Goal: Information Seeking & Learning: Learn about a topic

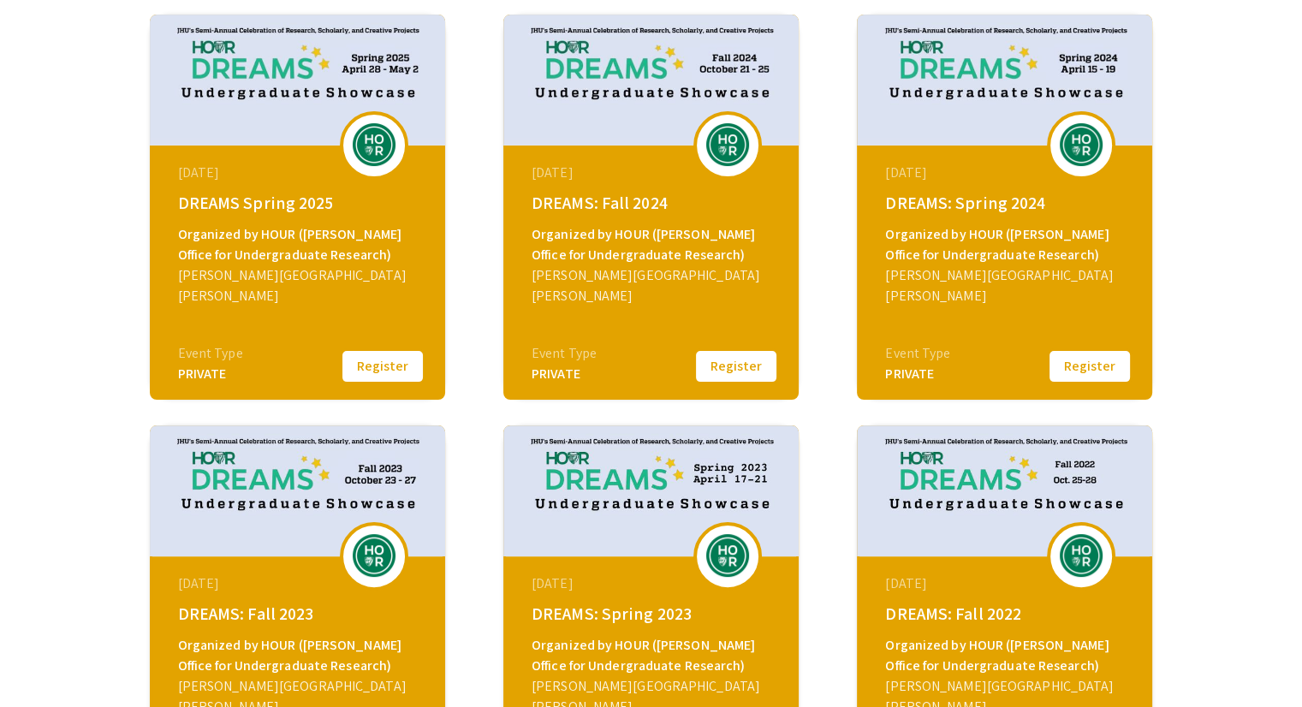
scroll to position [342, 0]
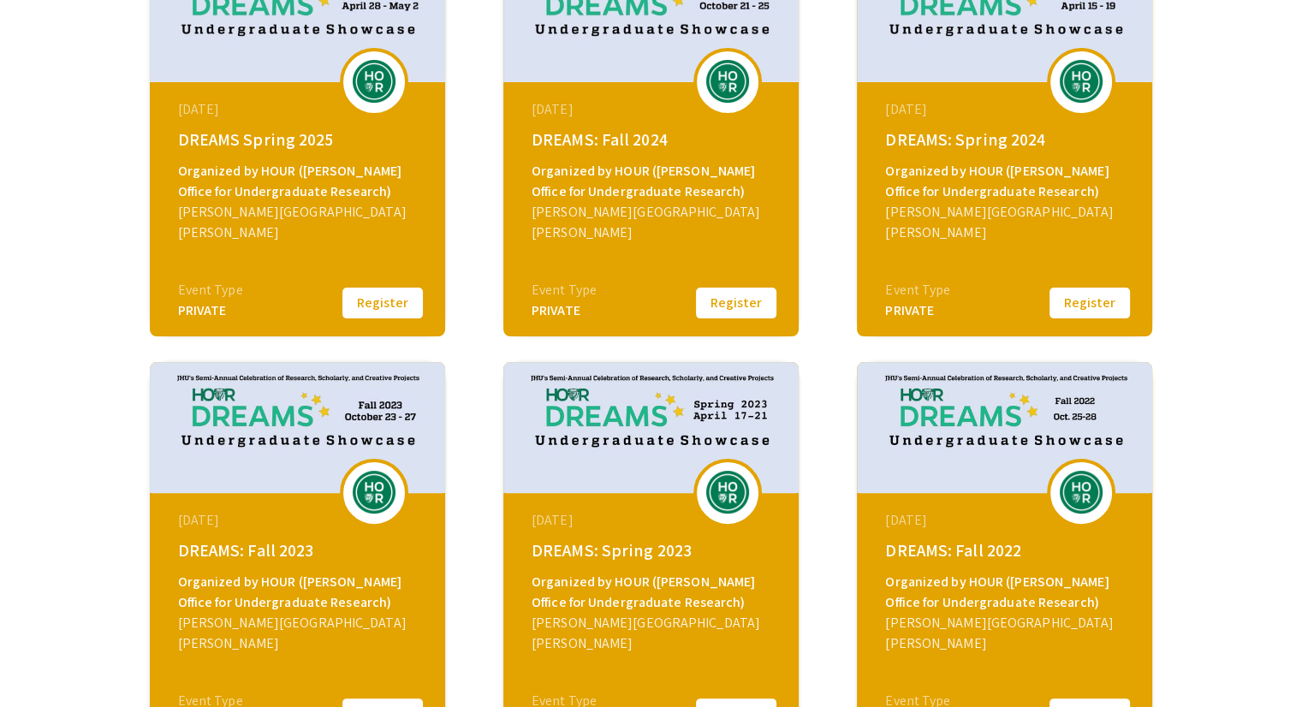
click at [750, 311] on button "Register" at bounding box center [736, 303] width 86 height 36
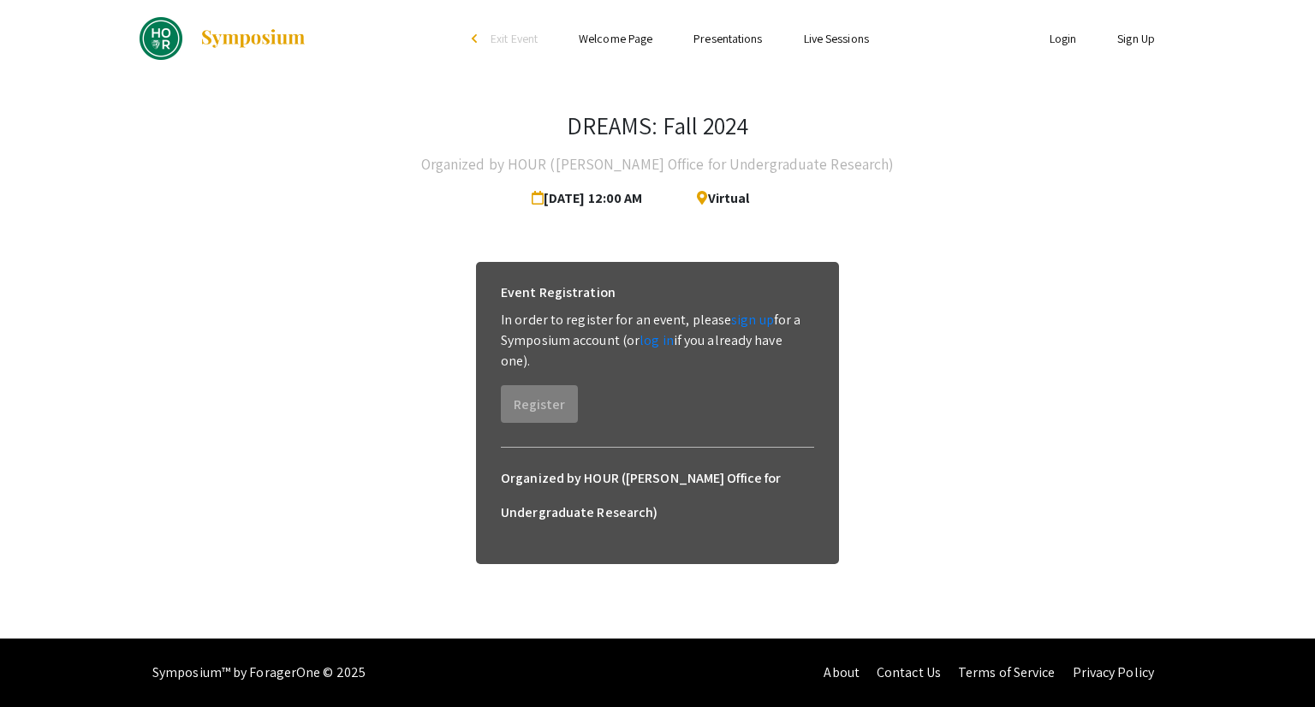
click at [651, 347] on link "log in" at bounding box center [656, 340] width 34 height 18
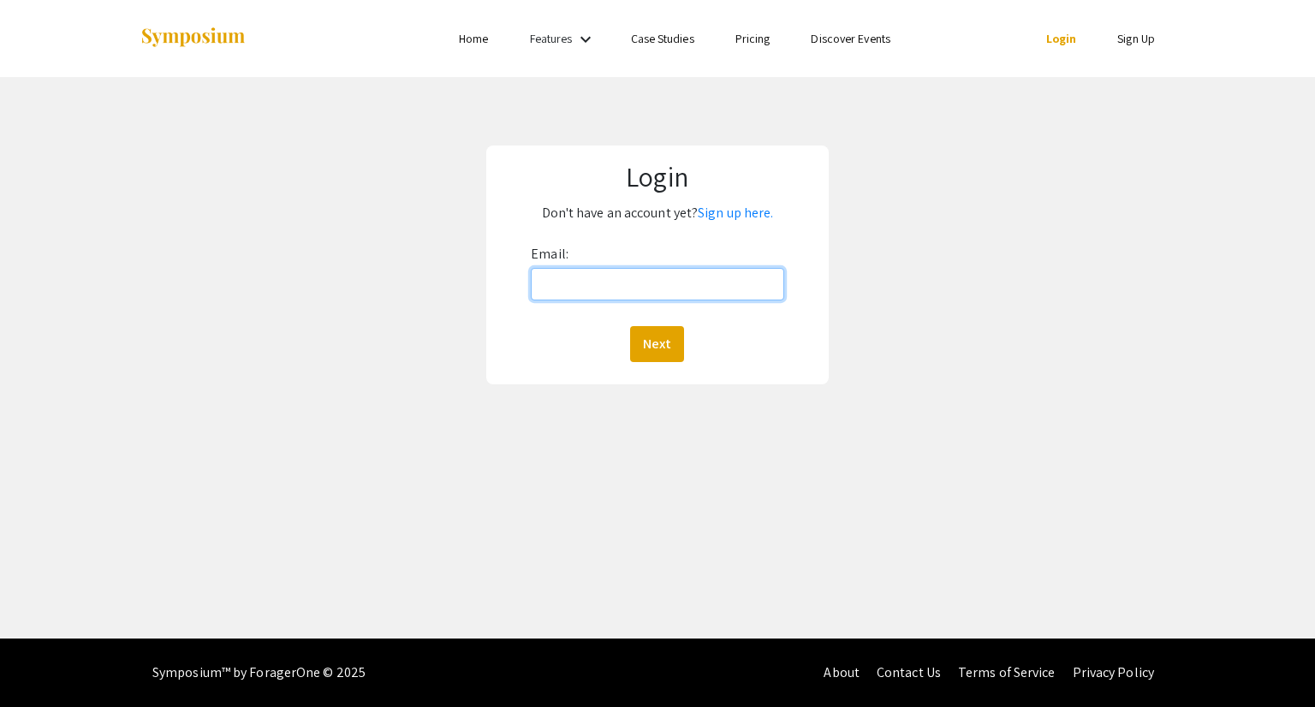
click at [640, 275] on input "Email:" at bounding box center [657, 284] width 253 height 33
type input "klu19@jhu.edu"
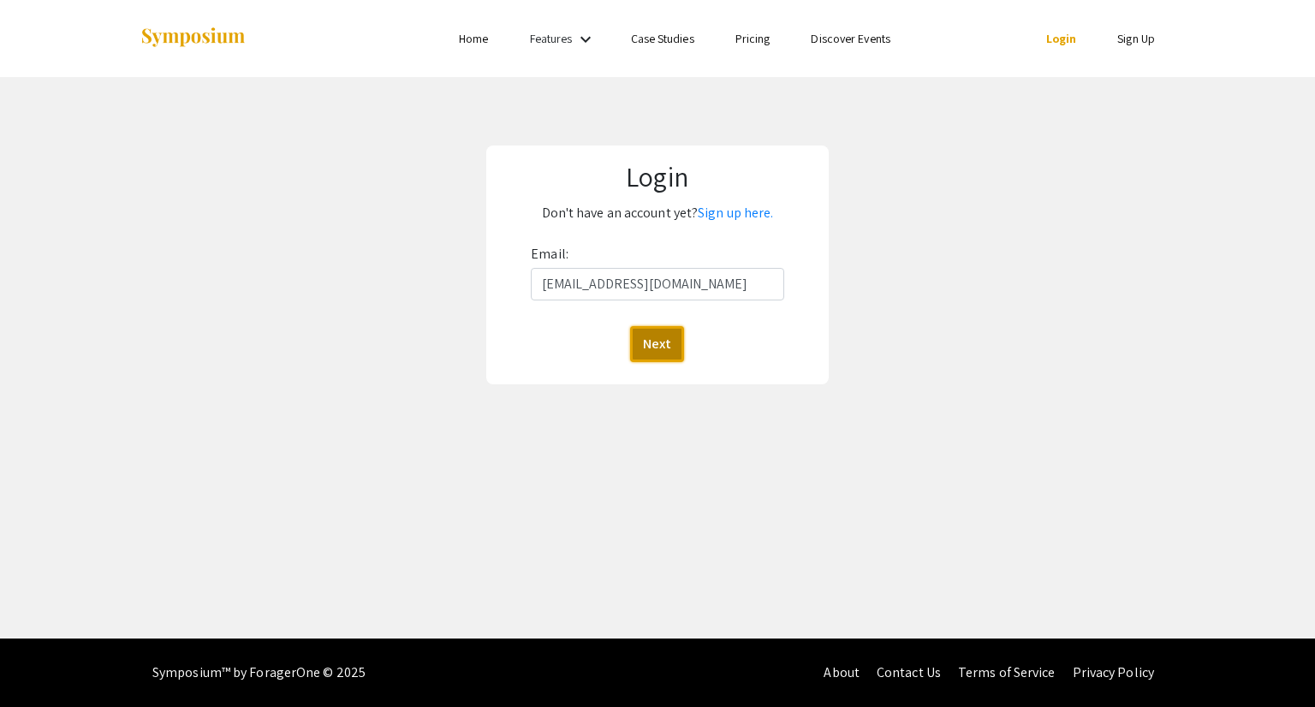
click at [670, 339] on button "Next" at bounding box center [657, 344] width 54 height 36
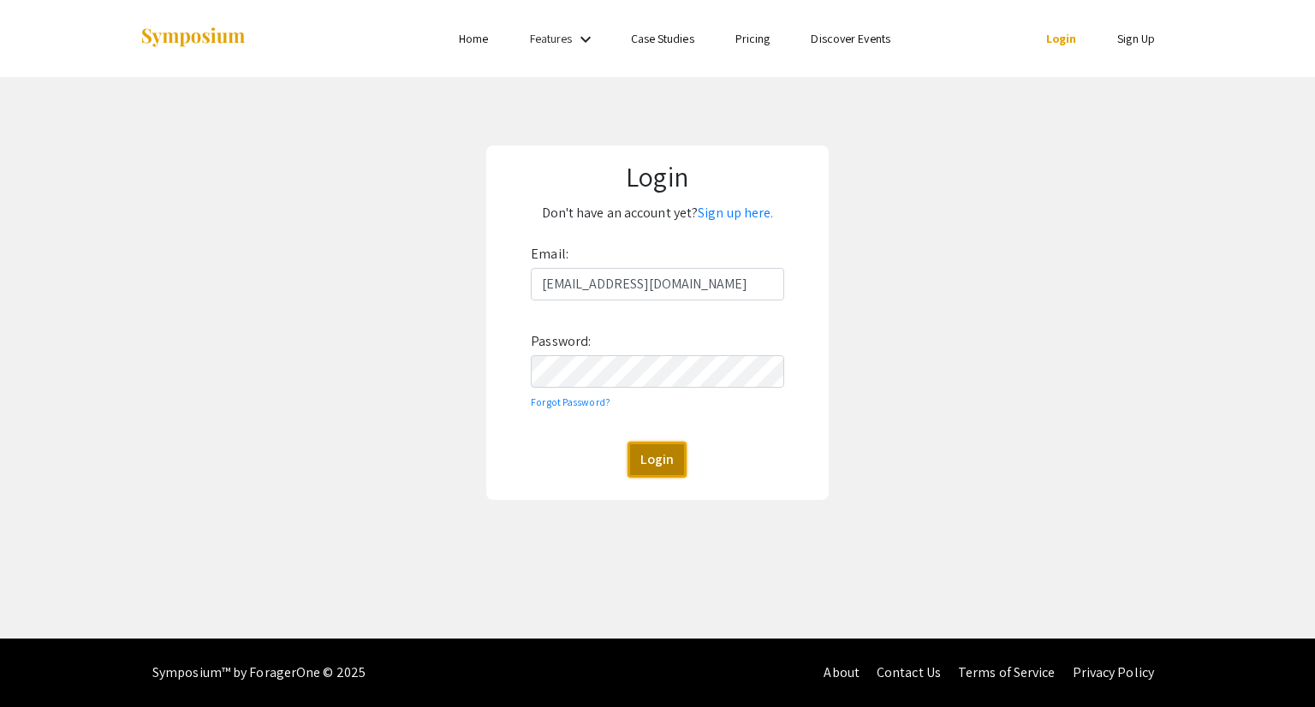
click at [652, 460] on button "Login" at bounding box center [656, 460] width 59 height 36
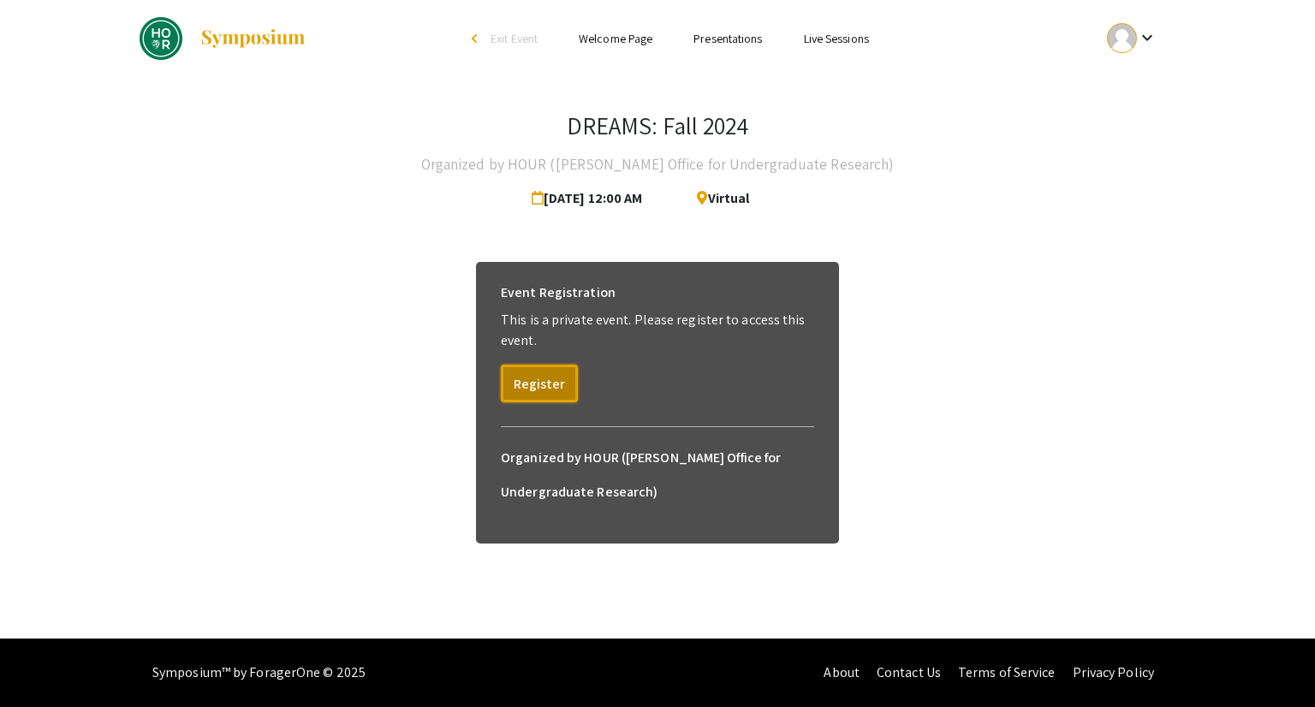
click at [551, 384] on button "Register" at bounding box center [539, 384] width 77 height 38
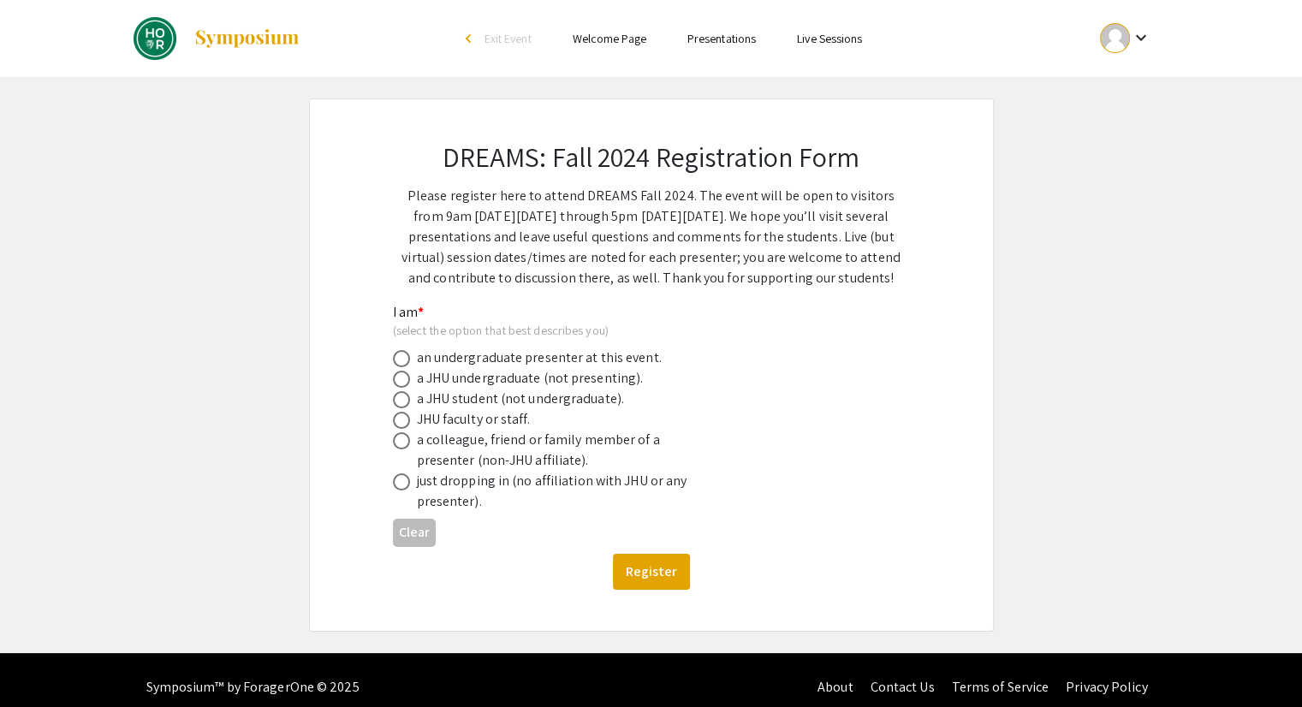
click at [495, 358] on div "an undergraduate presenter at this event." at bounding box center [539, 358] width 245 height 21
click at [503, 378] on div "a JHU undergraduate (not presenting)." at bounding box center [530, 378] width 227 height 21
click at [396, 374] on span at bounding box center [401, 379] width 17 height 17
click at [396, 374] on input "radio" at bounding box center [401, 379] width 17 height 17
radio input "true"
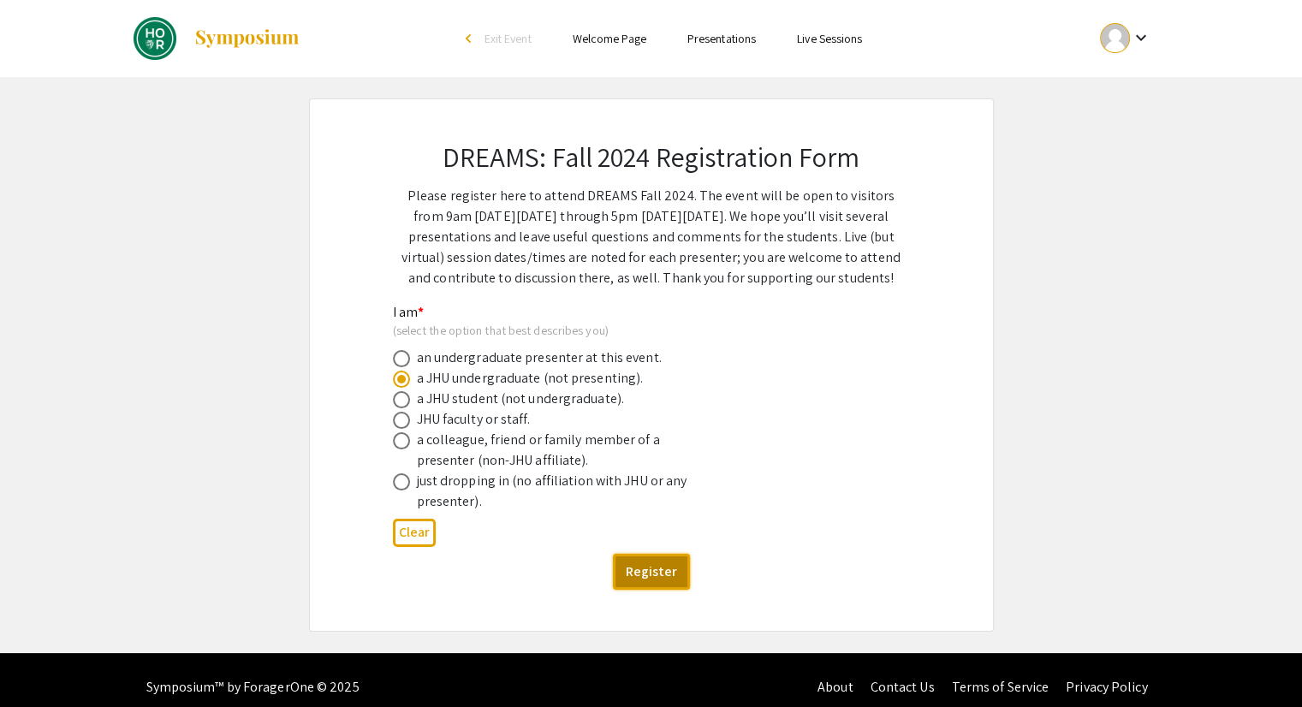
click at [651, 565] on button "Register" at bounding box center [651, 572] width 77 height 36
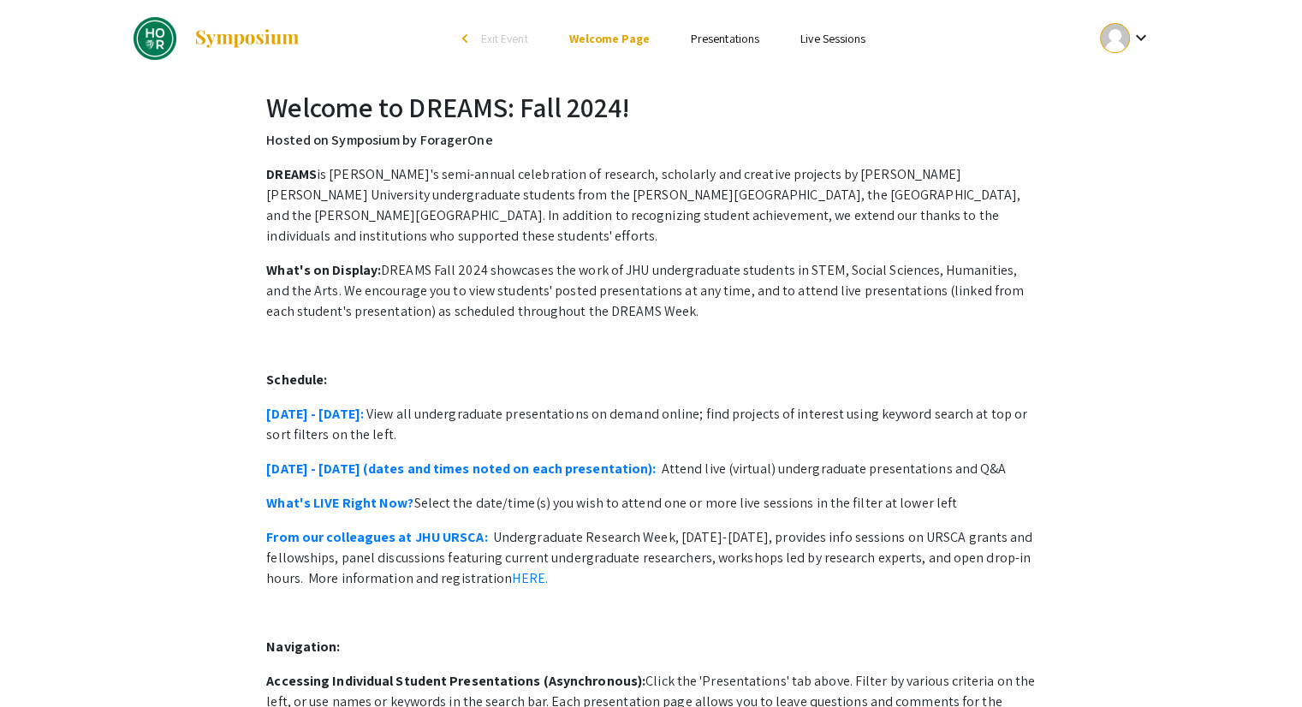
click at [332, 405] on p "October 21 - 25: View all undergraduate presentations on demand online; find pr…" at bounding box center [650, 424] width 769 height 41
click at [321, 405] on link "October 21 - 25:" at bounding box center [315, 414] width 98 height 18
click at [342, 405] on link "October 21 - 25:" at bounding box center [315, 414] width 98 height 18
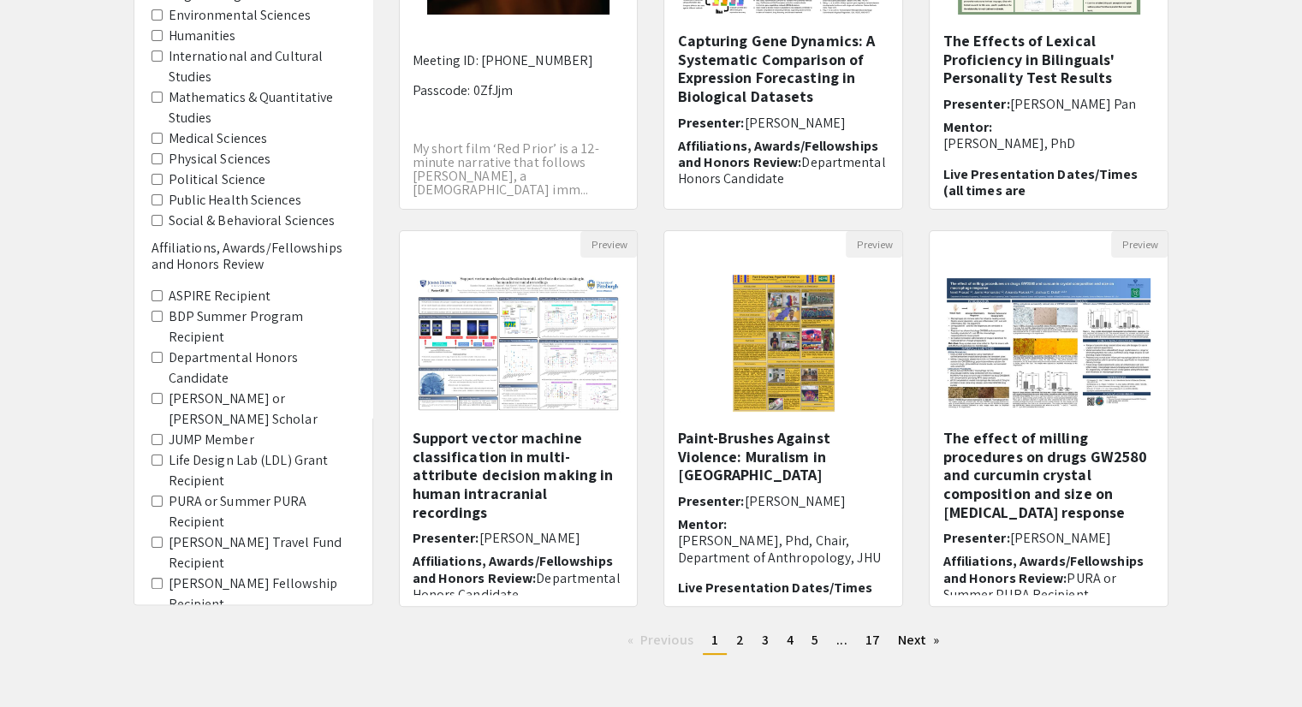
scroll to position [427, 0]
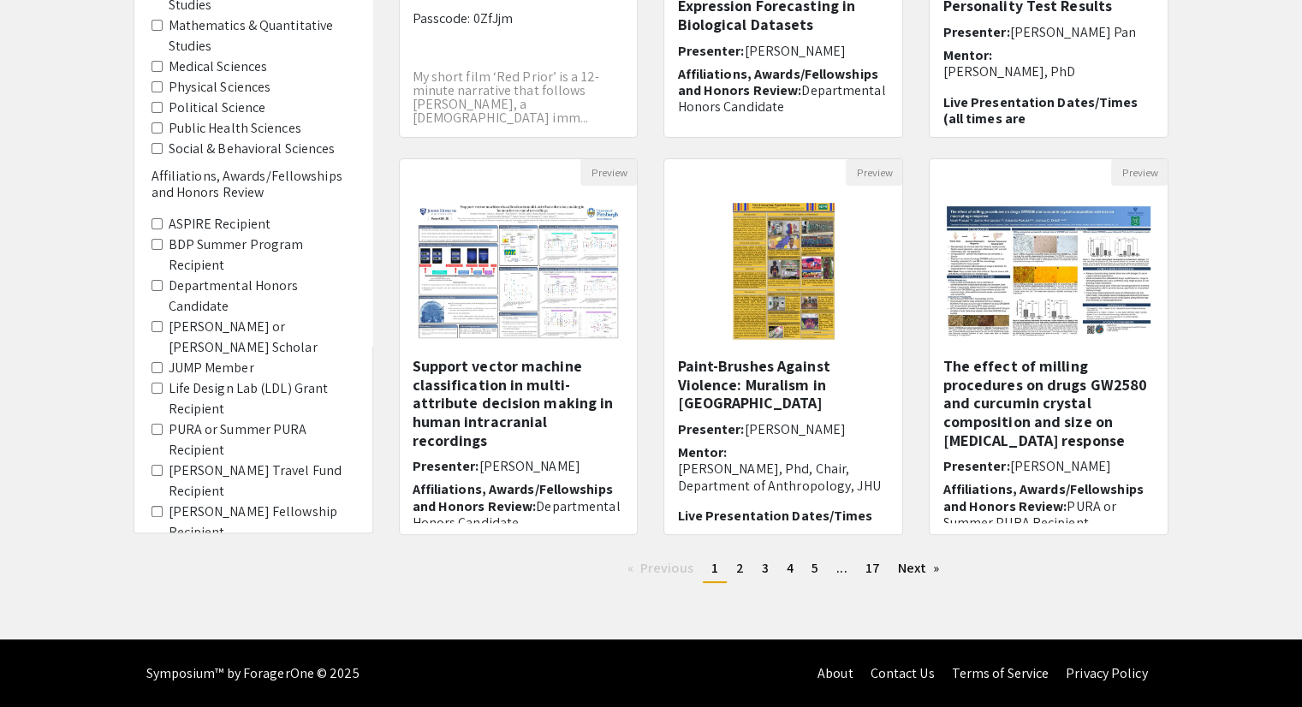
click at [738, 568] on span "2" at bounding box center [740, 568] width 8 height 18
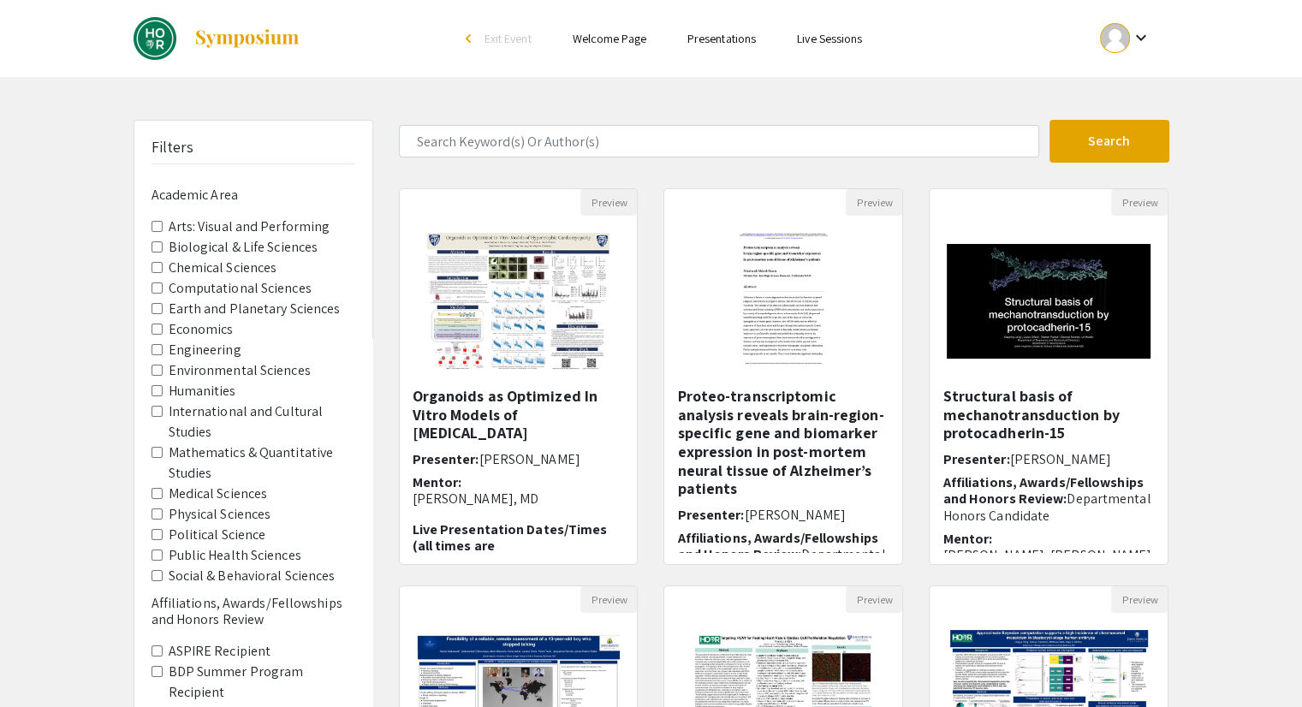
click at [244, 248] on label "Biological & Life Sciences" at bounding box center [244, 247] width 150 height 21
click at [163, 248] on Sciences "Biological & Life Sciences" at bounding box center [157, 246] width 11 height 11
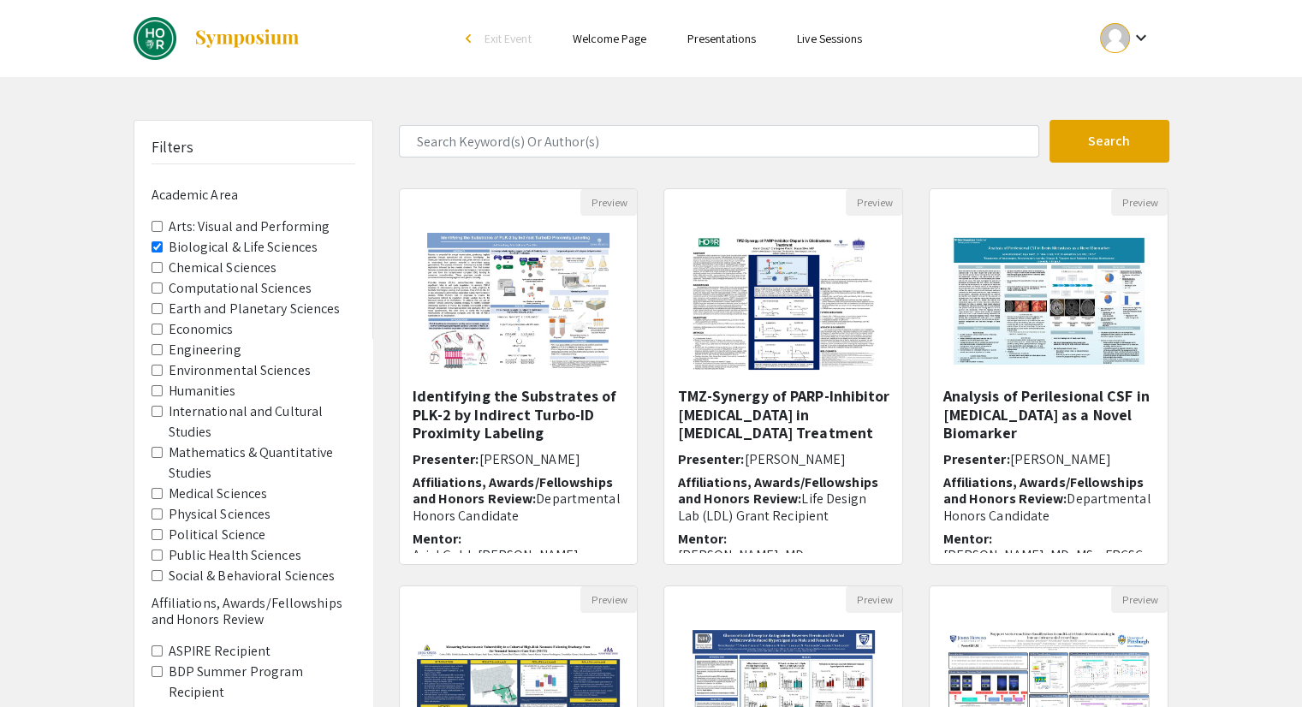
click at [247, 285] on label "Computational Sciences" at bounding box center [240, 288] width 143 height 21
click at [163, 285] on Sciences "Computational Sciences" at bounding box center [157, 287] width 11 height 11
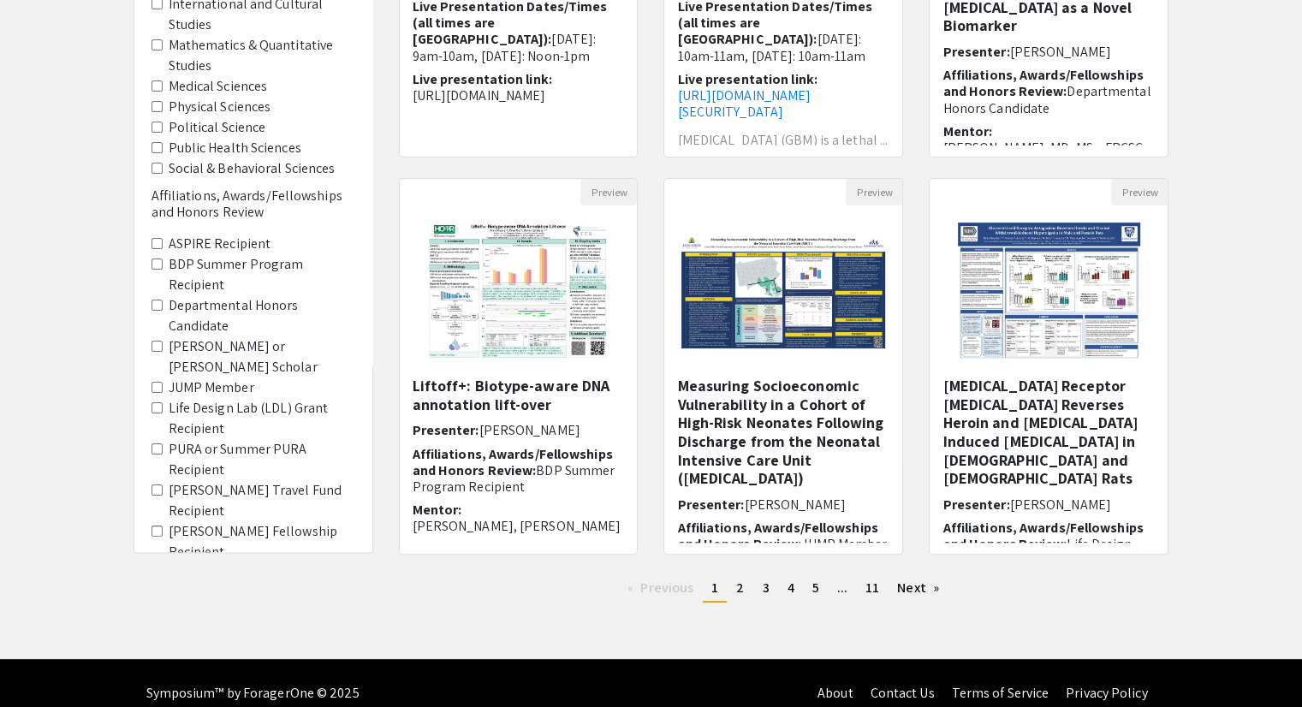
scroll to position [427, 0]
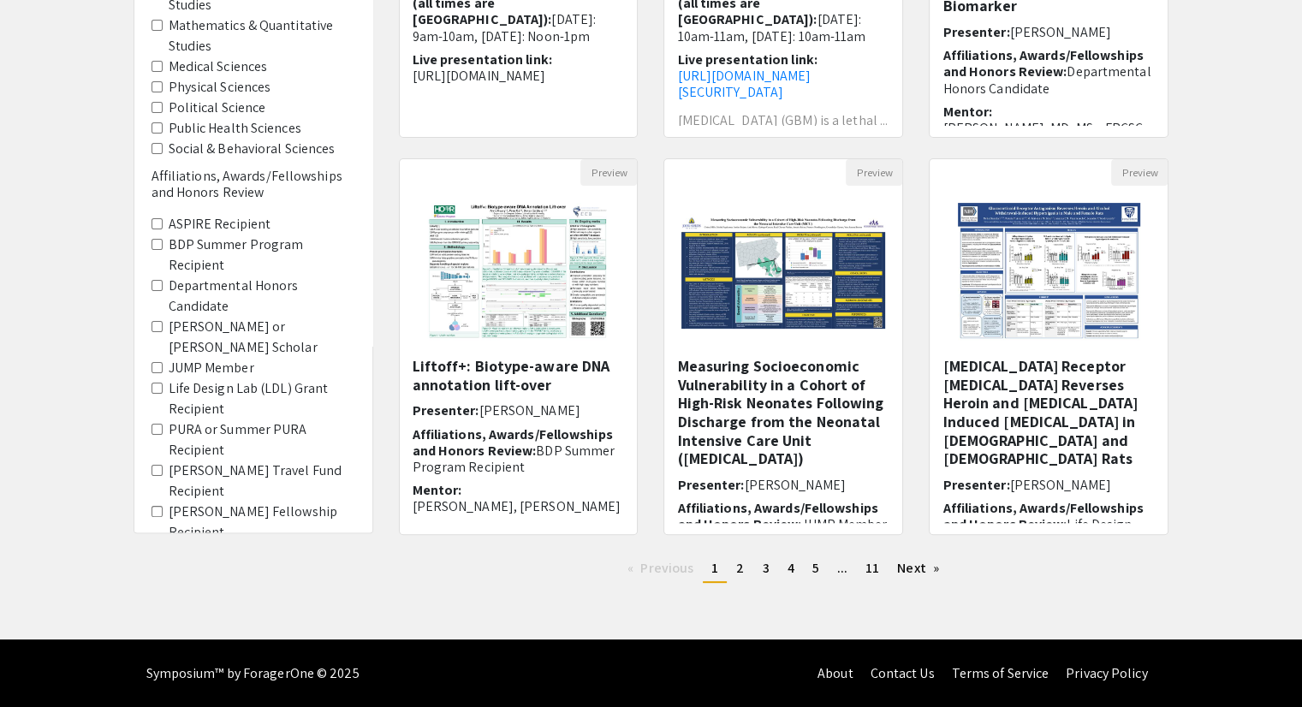
click at [736, 569] on span "2" at bounding box center [740, 568] width 8 height 18
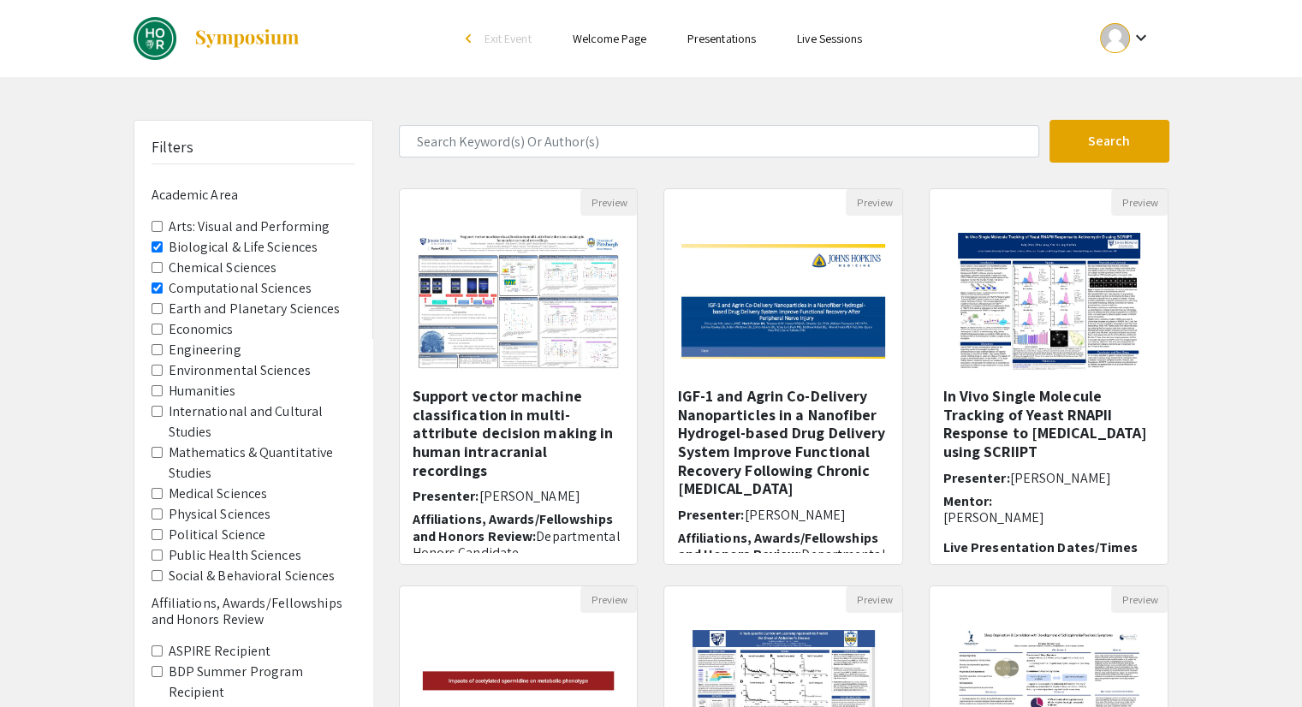
click at [764, 478] on h5 "IGF-1 and Agrin Co-Delivery Nanoparticles in a Nanofiber Hydrogel-based Drug De…" at bounding box center [783, 442] width 212 height 111
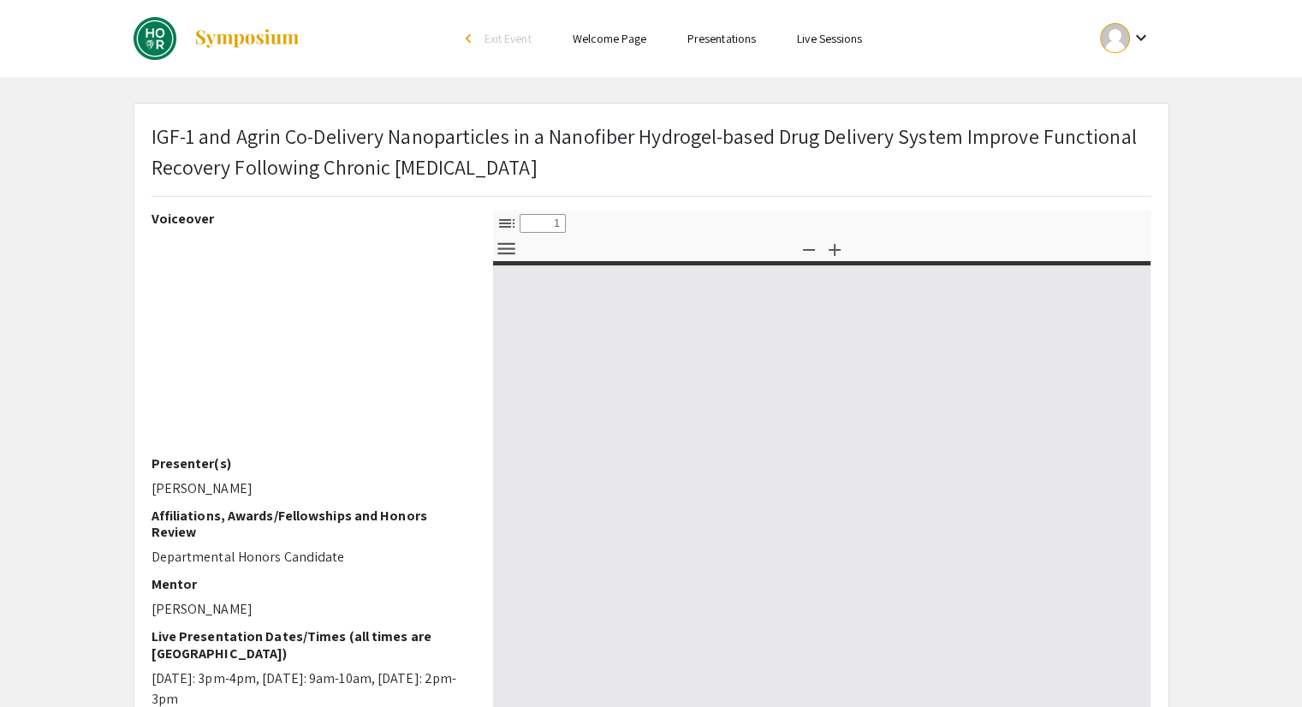
select select "custom"
type input "0"
select select "custom"
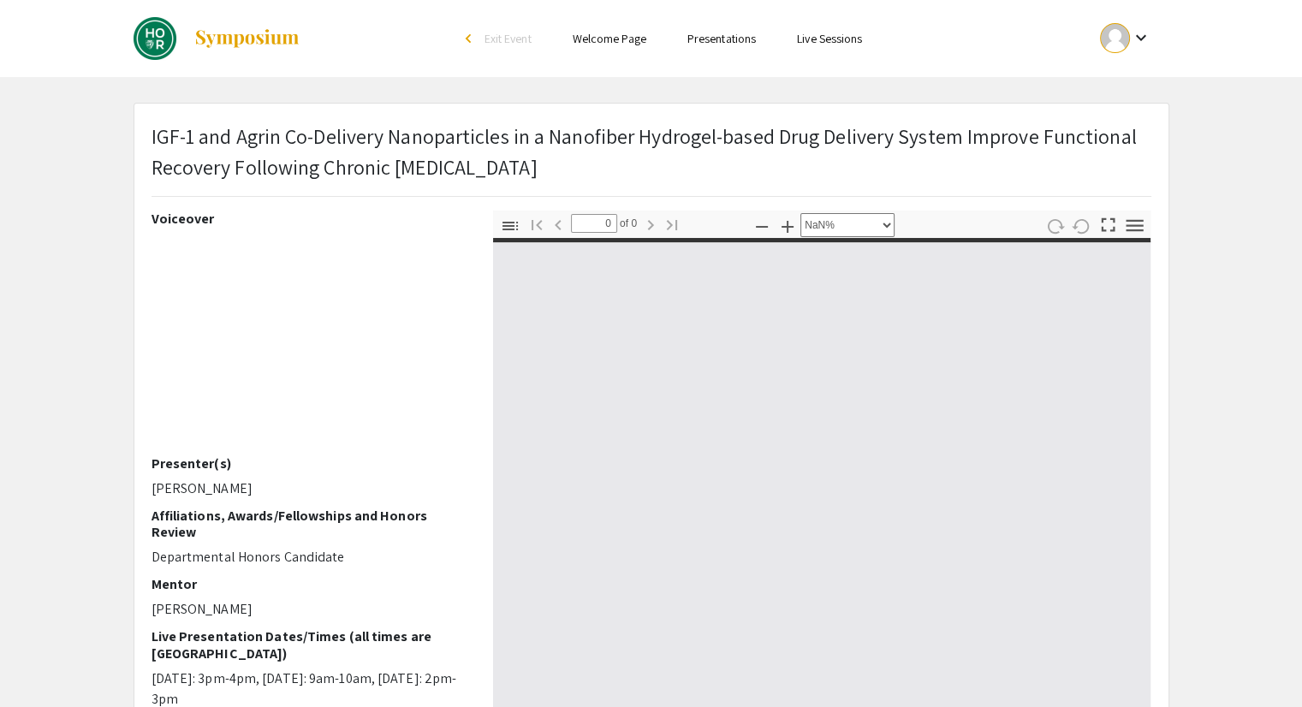
type input "1"
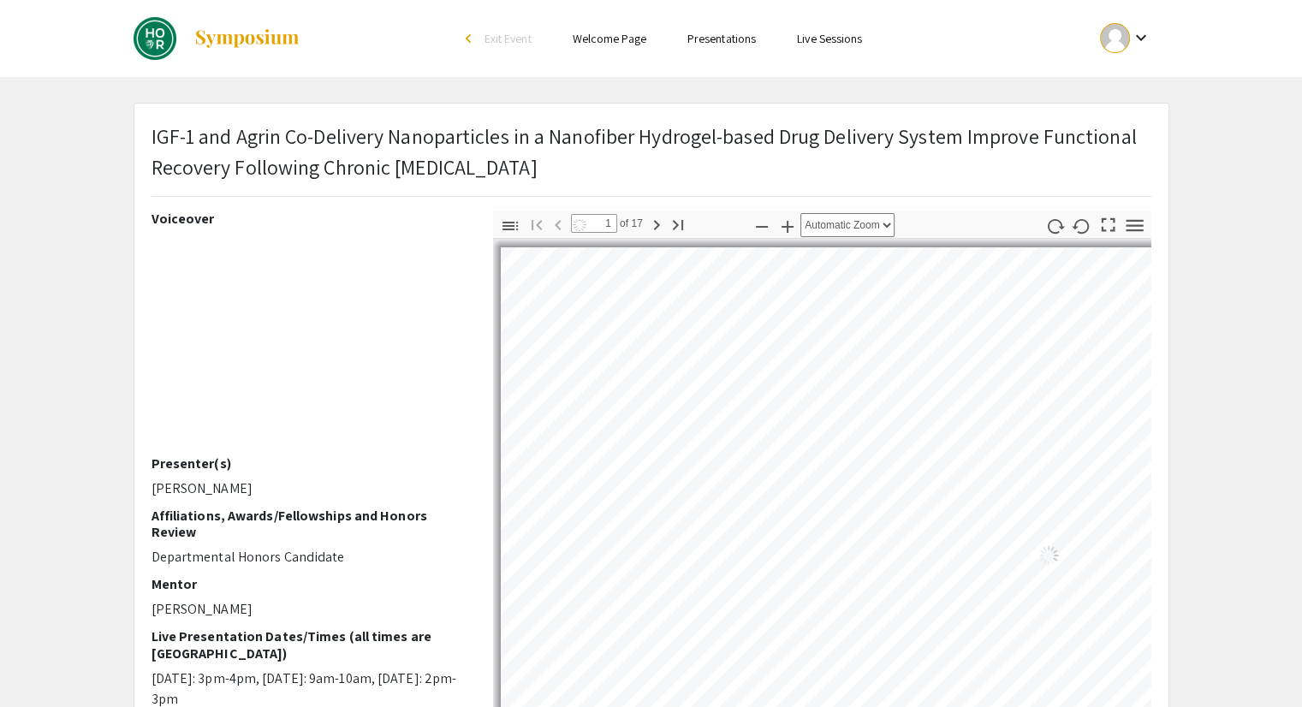
select select "auto"
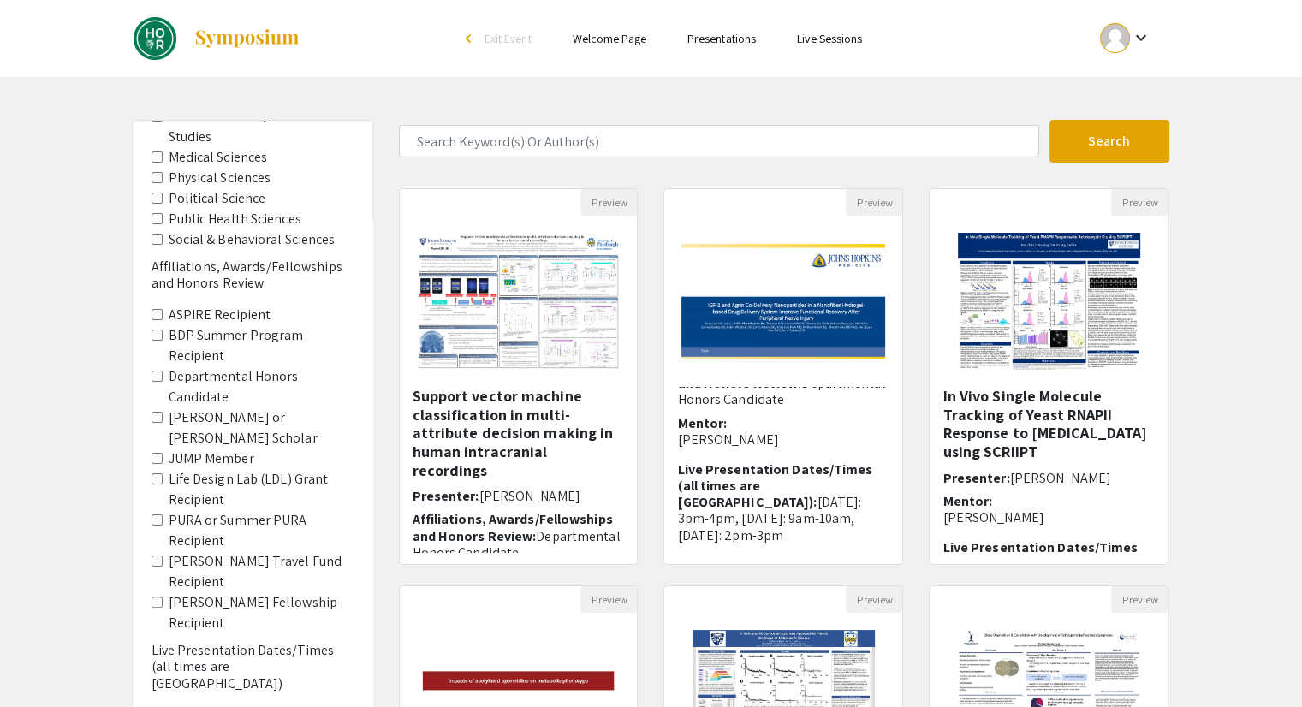
scroll to position [428, 0]
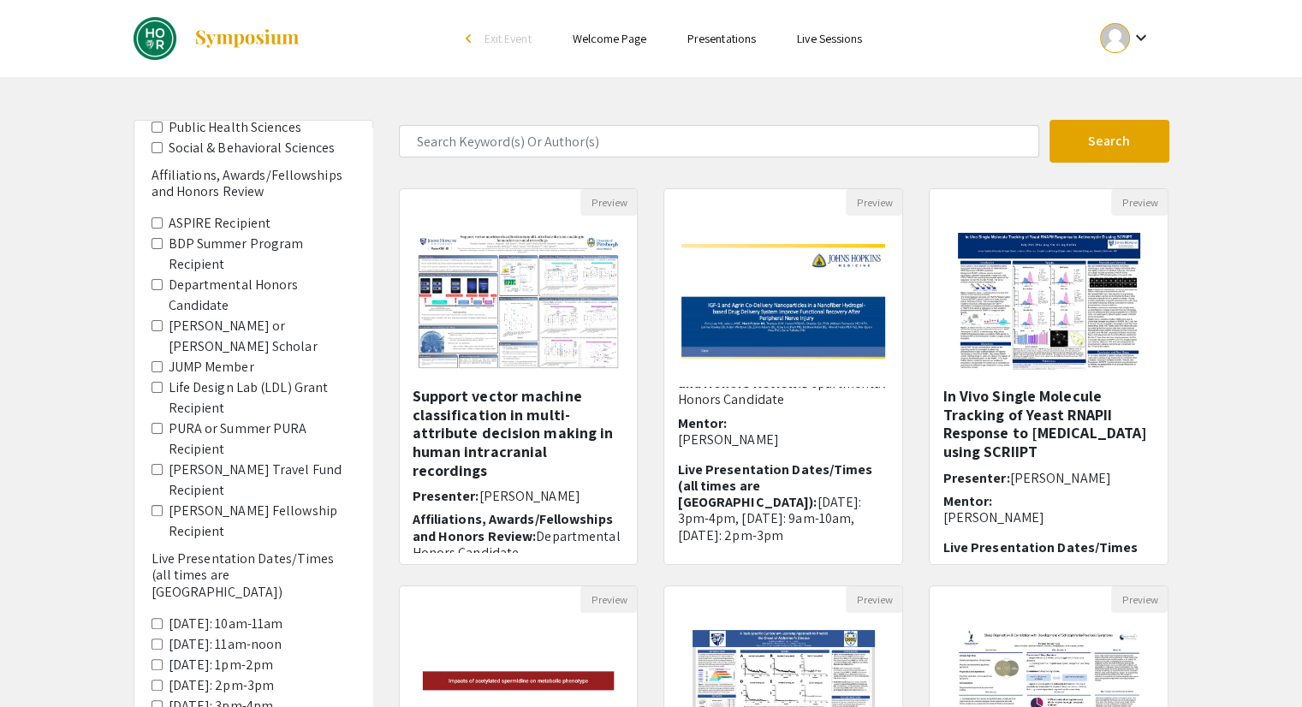
click at [157, 423] on Recipient "PURA or Summer PURA Recipient" at bounding box center [157, 428] width 11 height 11
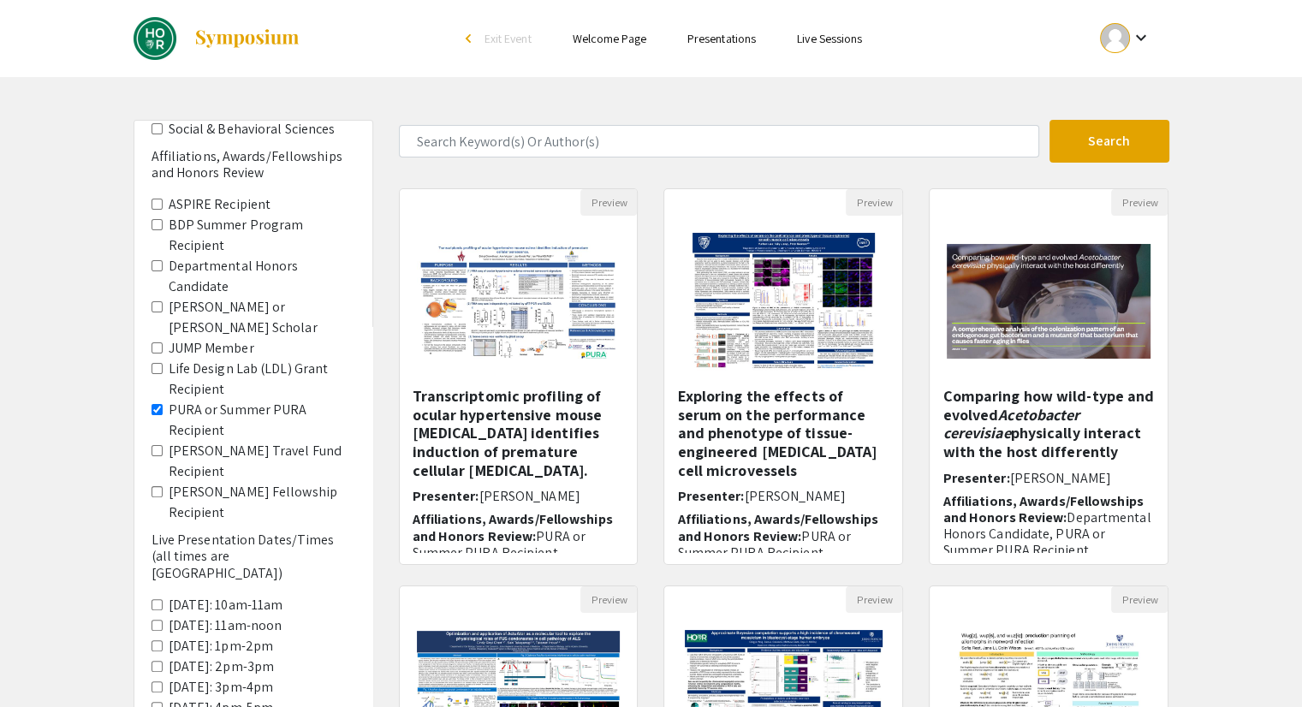
scroll to position [209, 0]
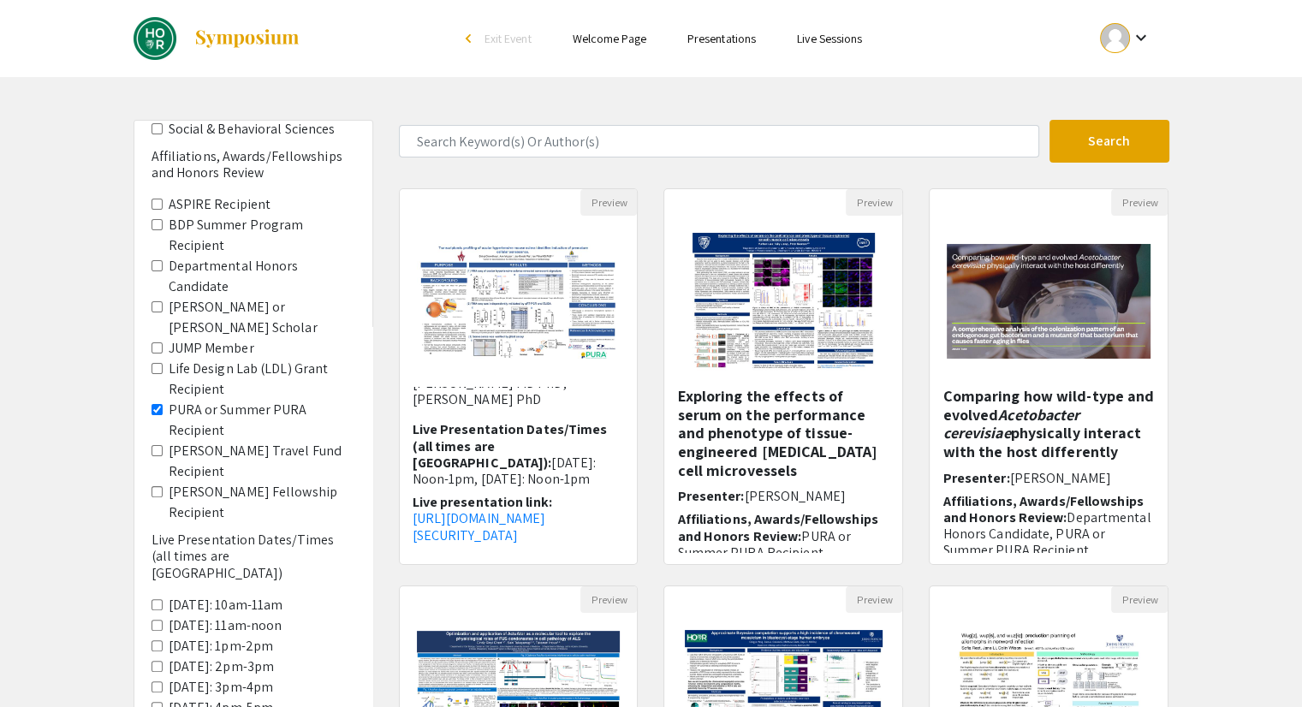
click at [1047, 462] on div "Comparing how wild-type and evolved Acetobacter cerevisiae physically interact …" at bounding box center [1049, 470] width 212 height 166
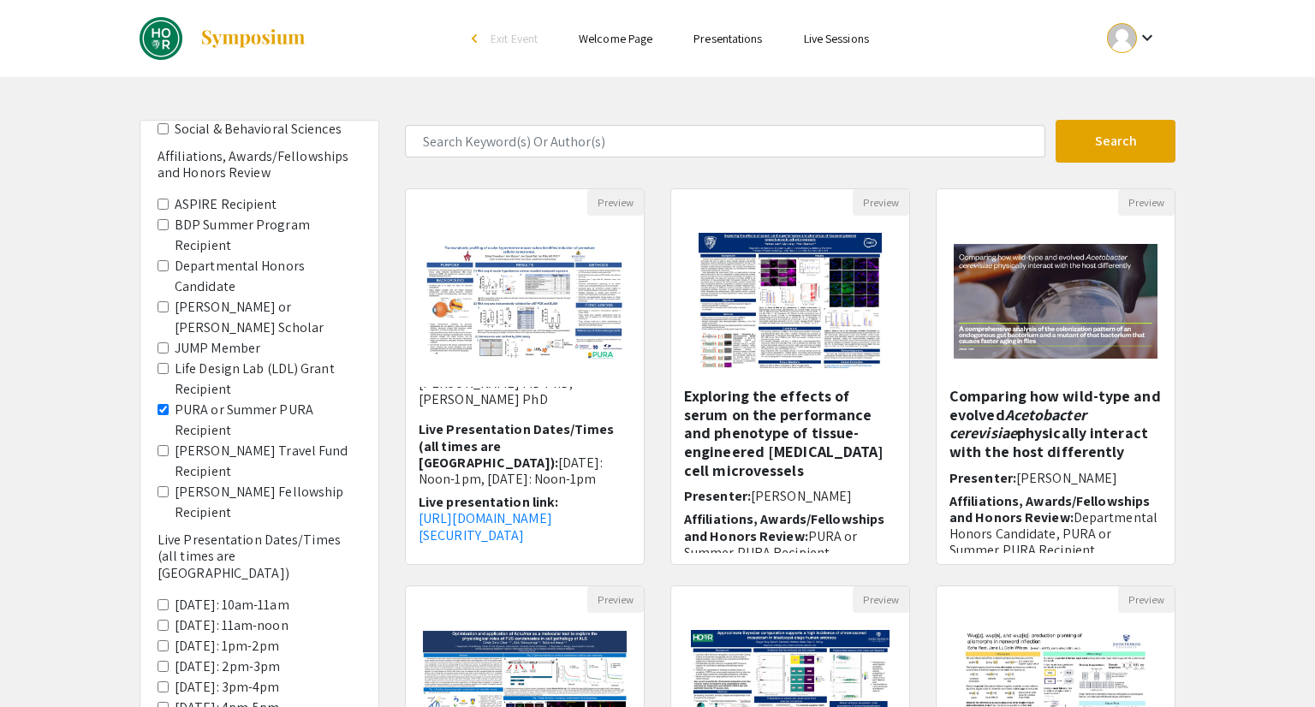
select select "custom"
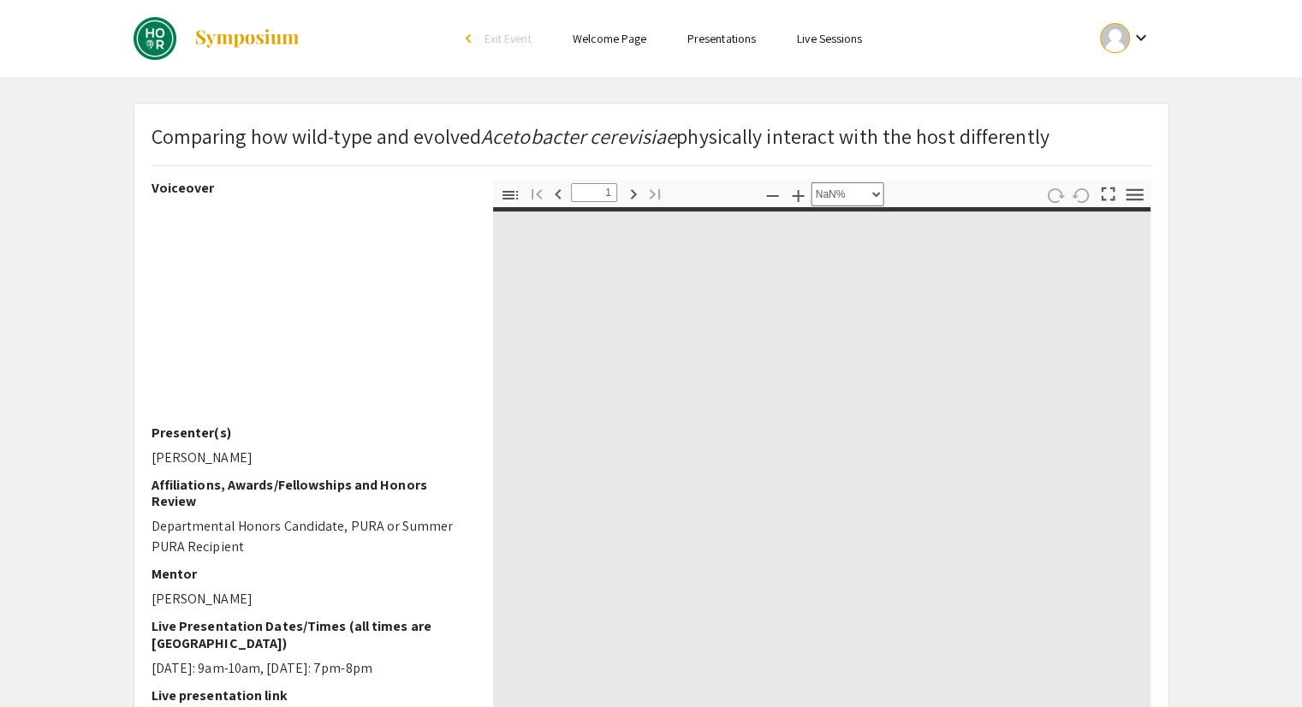
type input "0"
select select "custom"
type input "1"
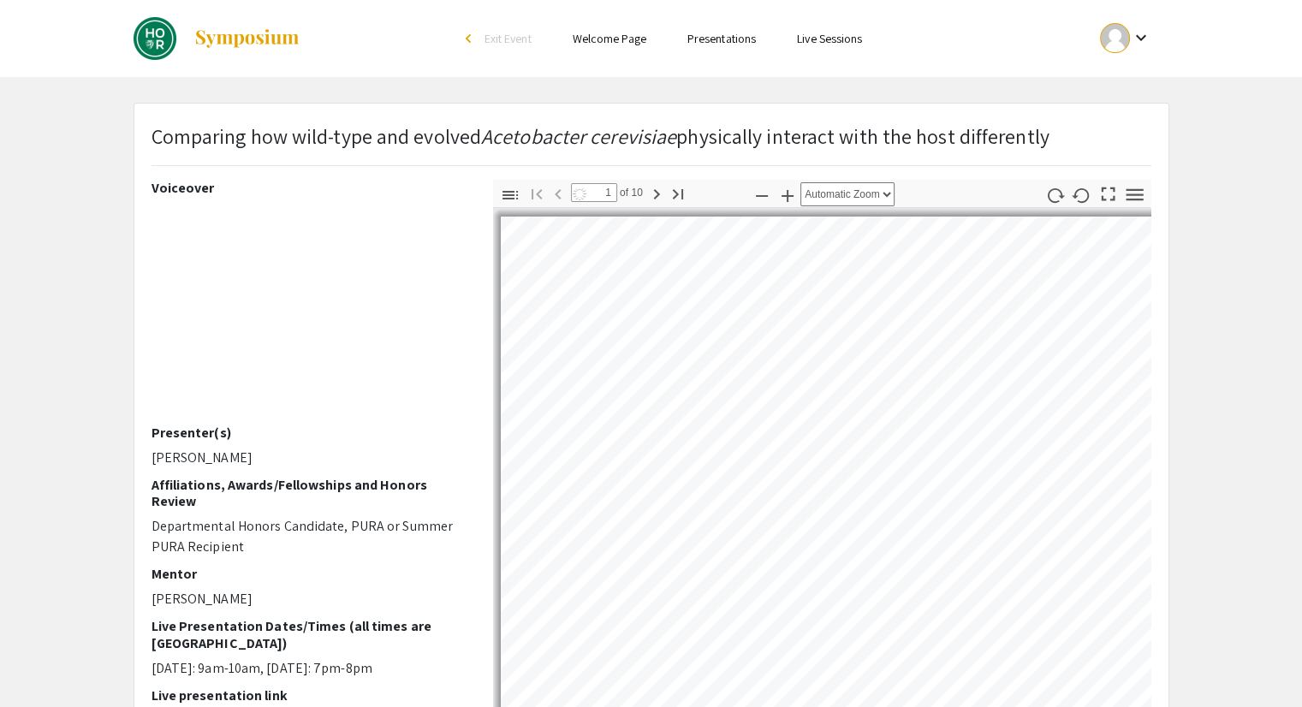
select select "auto"
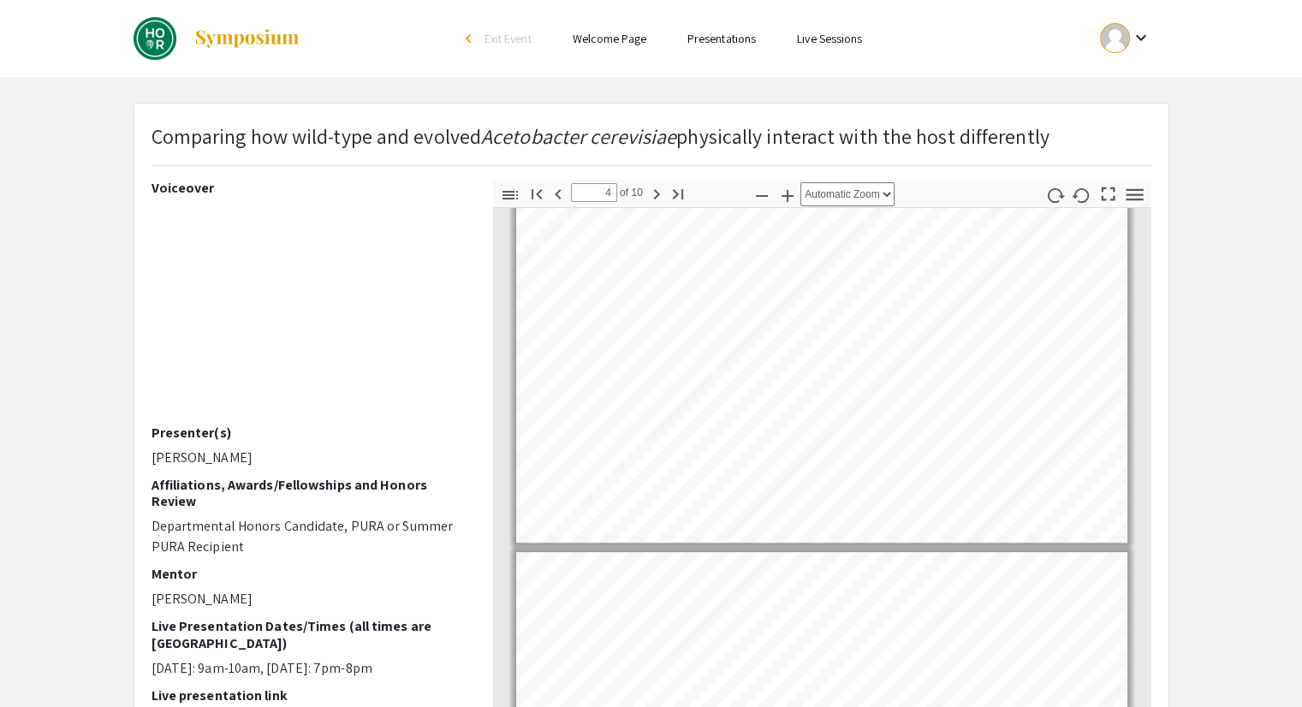
scroll to position [476, 0]
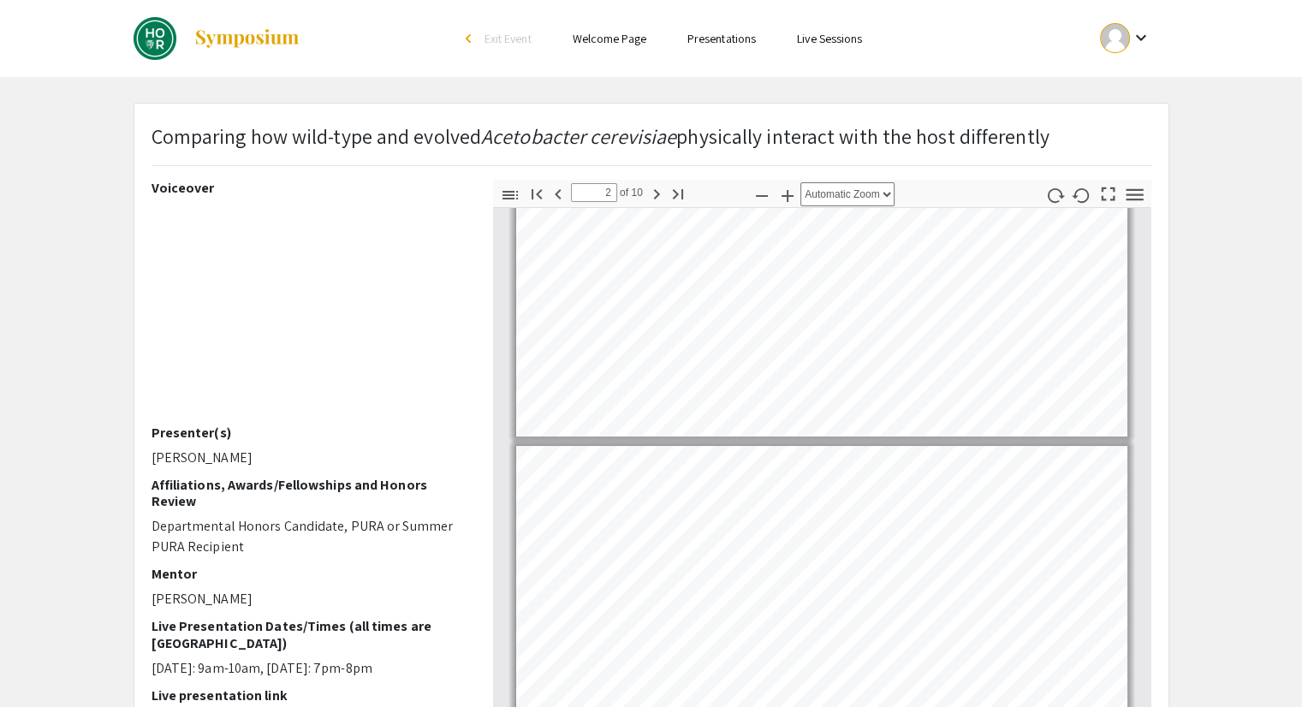
type input "1"
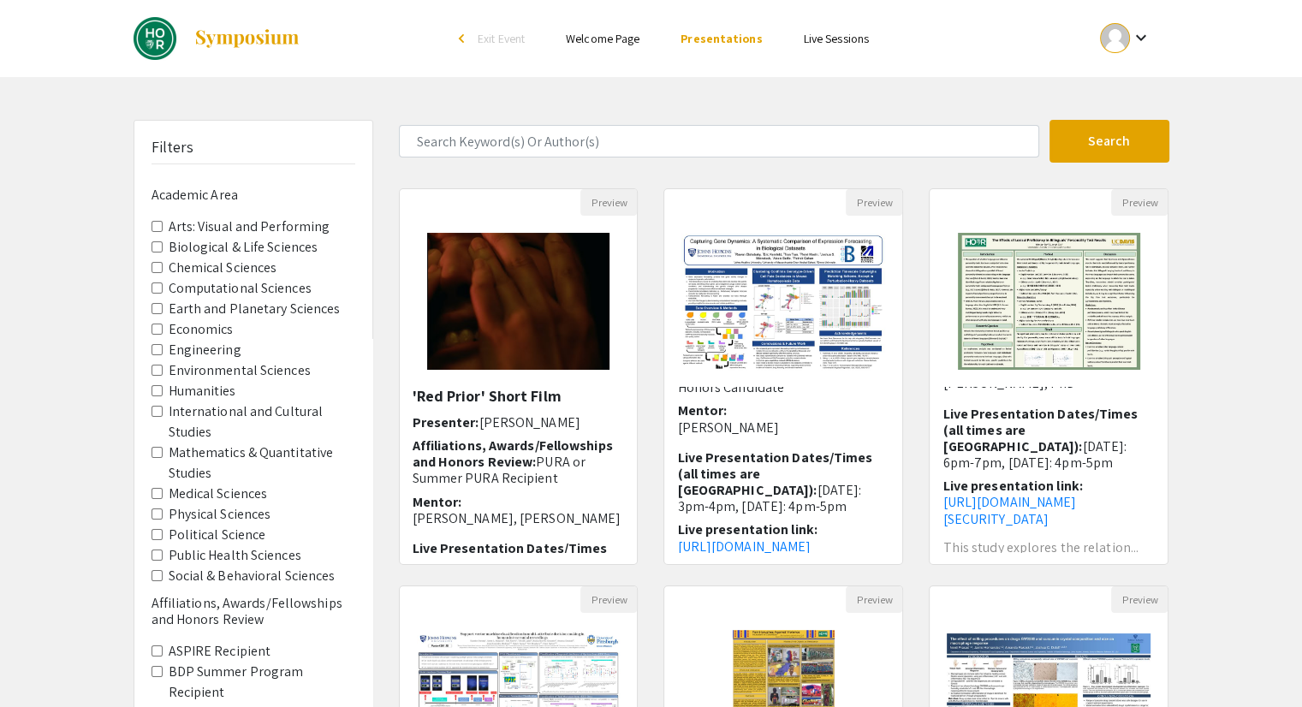
click at [153, 252] on span "Biological & Life Sciences" at bounding box center [254, 247] width 204 height 21
click at [153, 248] on Sciences "Biological & Life Sciences" at bounding box center [157, 246] width 11 height 11
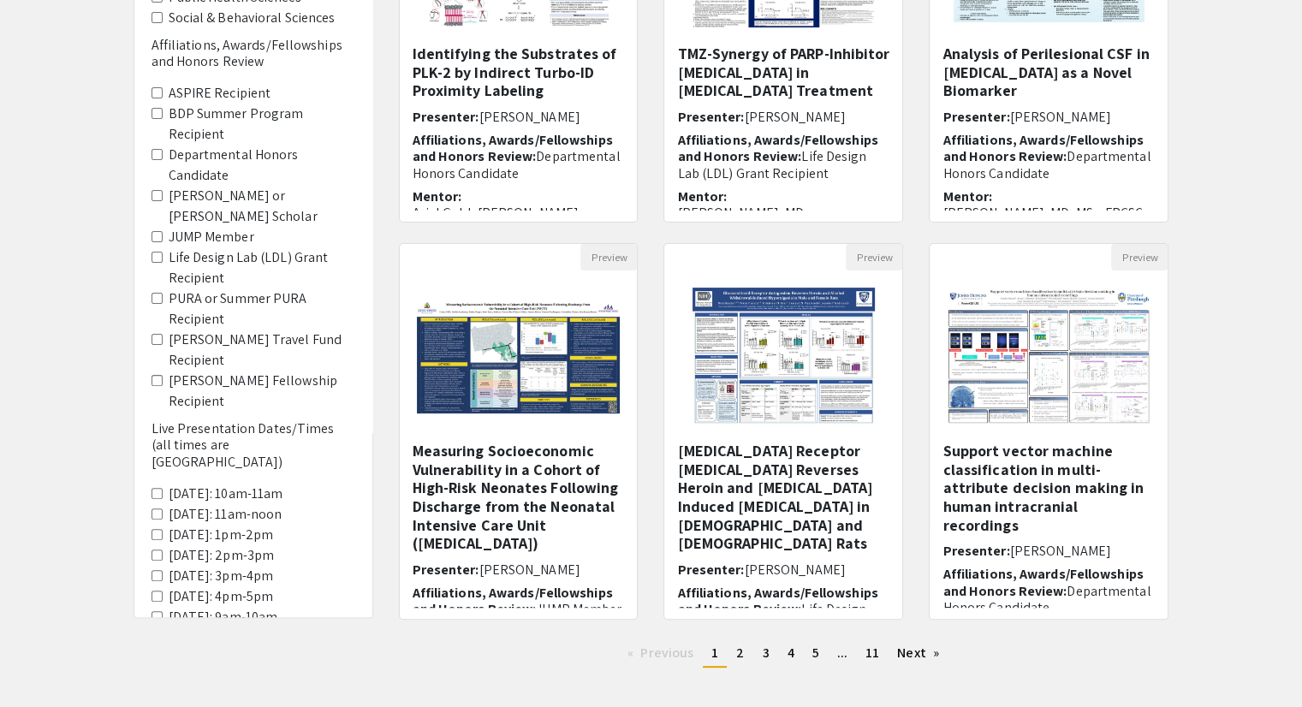
scroll to position [257, 0]
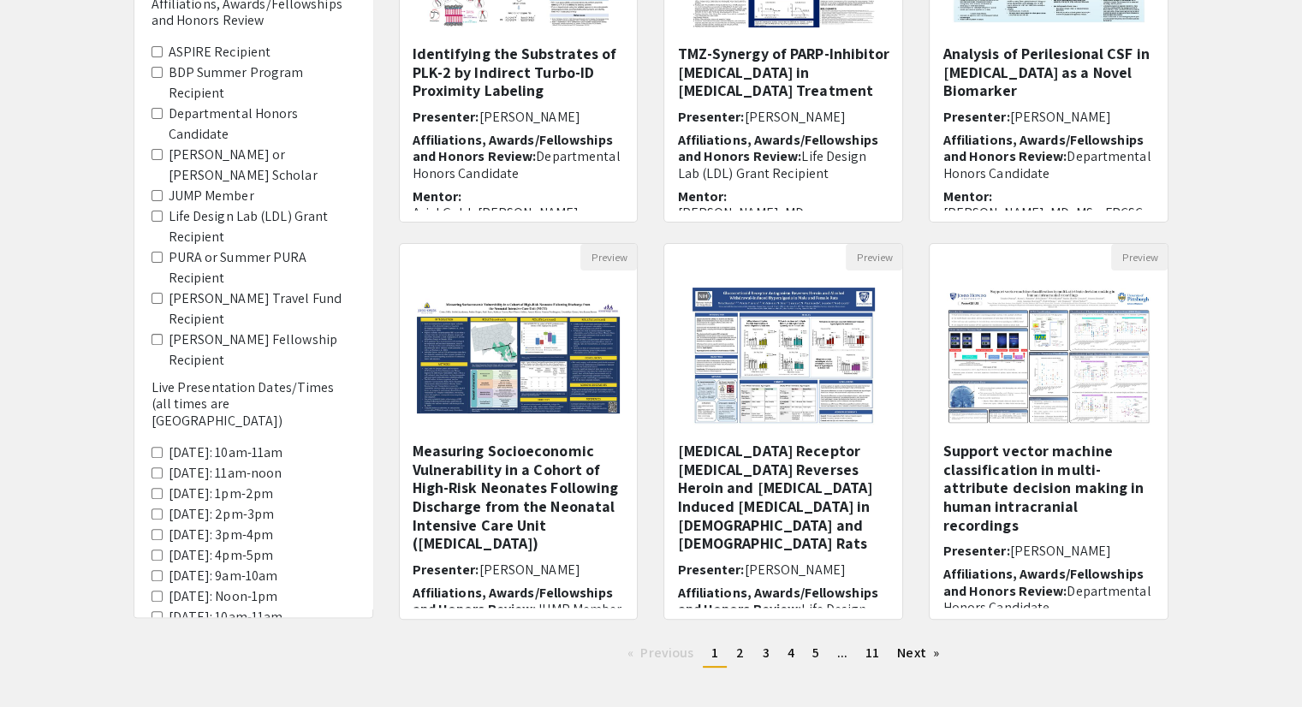
click at [154, 252] on Recipient "PURA or Summer PURA Recipient" at bounding box center [157, 257] width 11 height 11
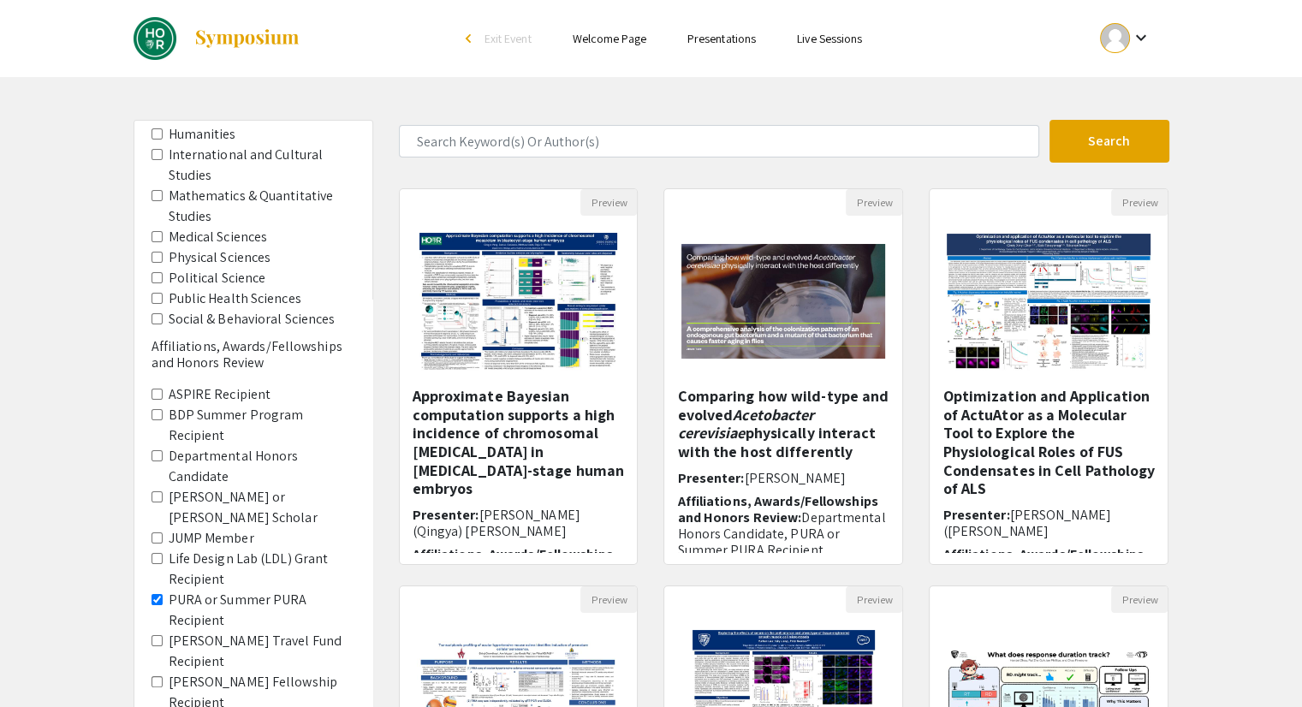
click at [806, 429] on h5 "Comparing how wild-type and evolved Acetobacter cerevisiae physically interact …" at bounding box center [783, 424] width 212 height 74
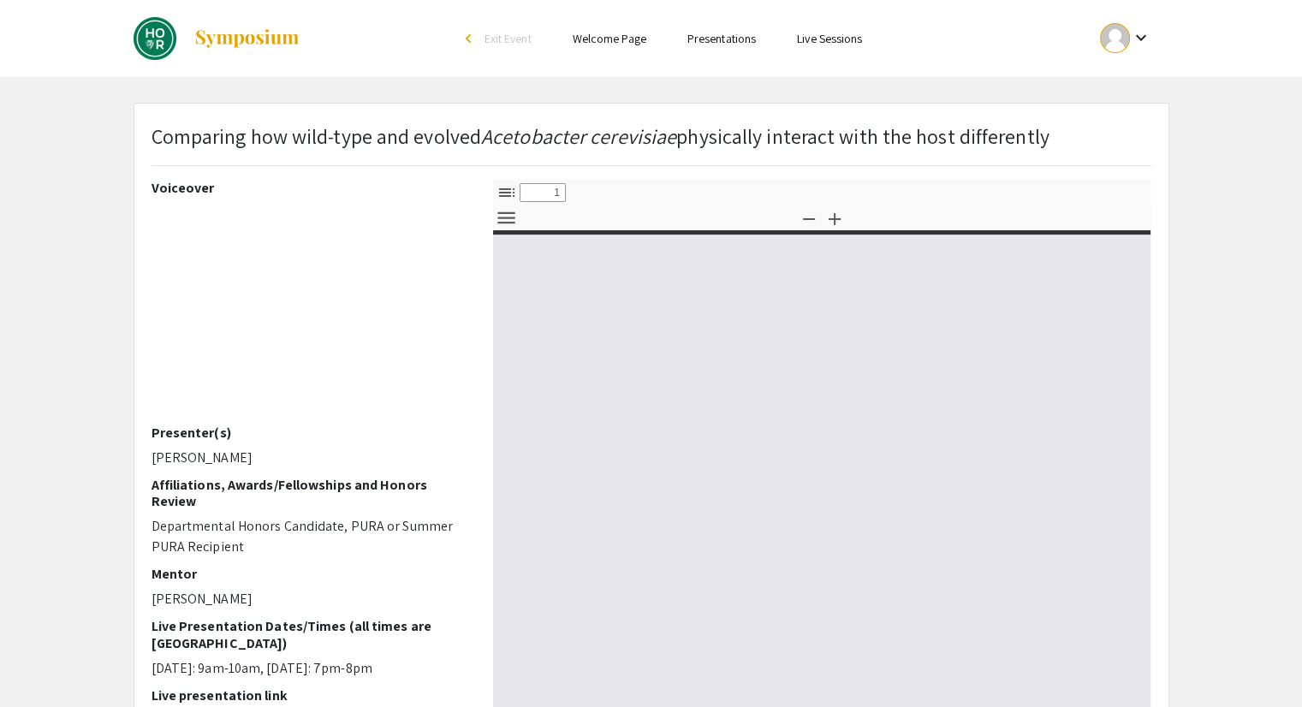
select select "custom"
type input "0"
select select "custom"
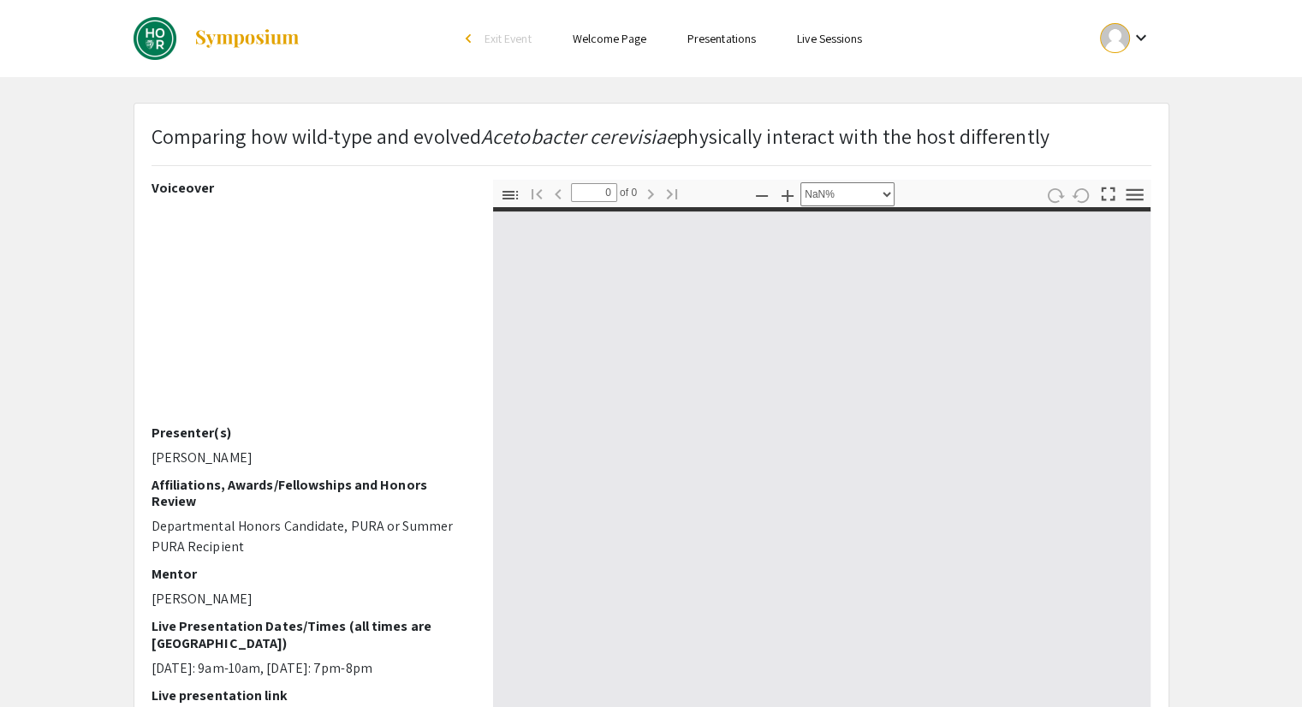
type input "1"
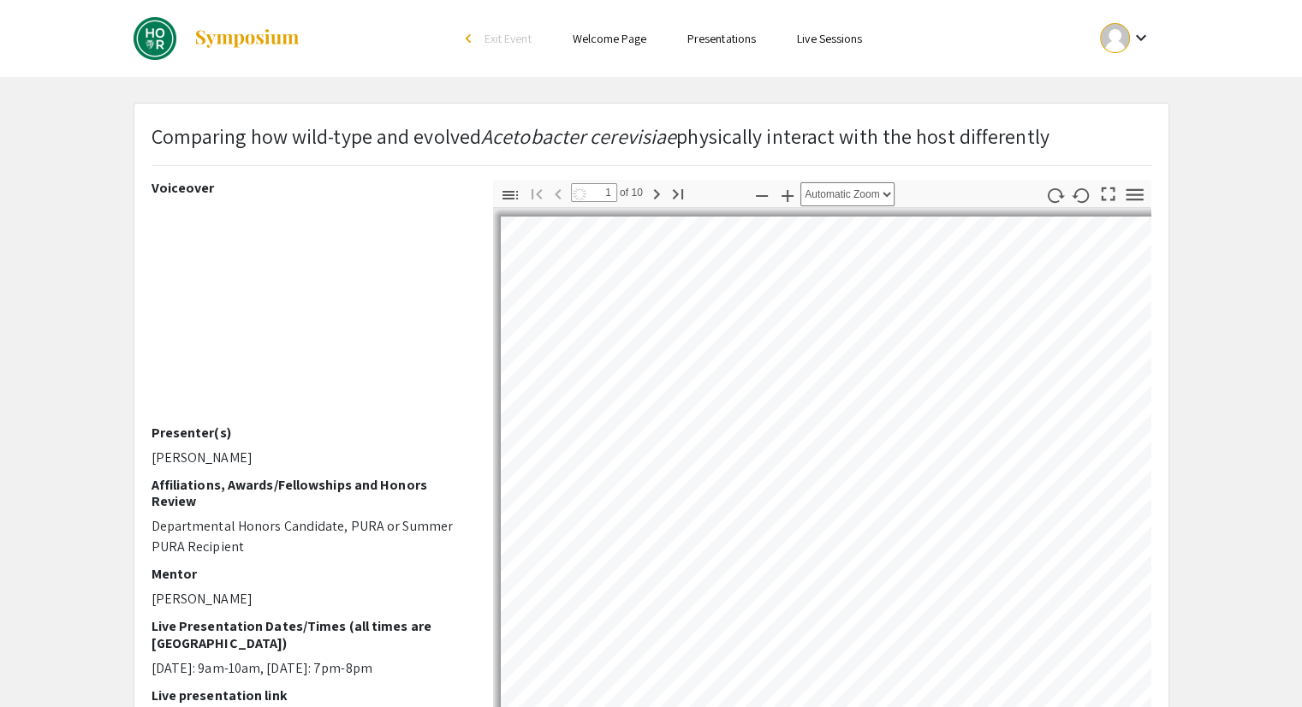
select select "auto"
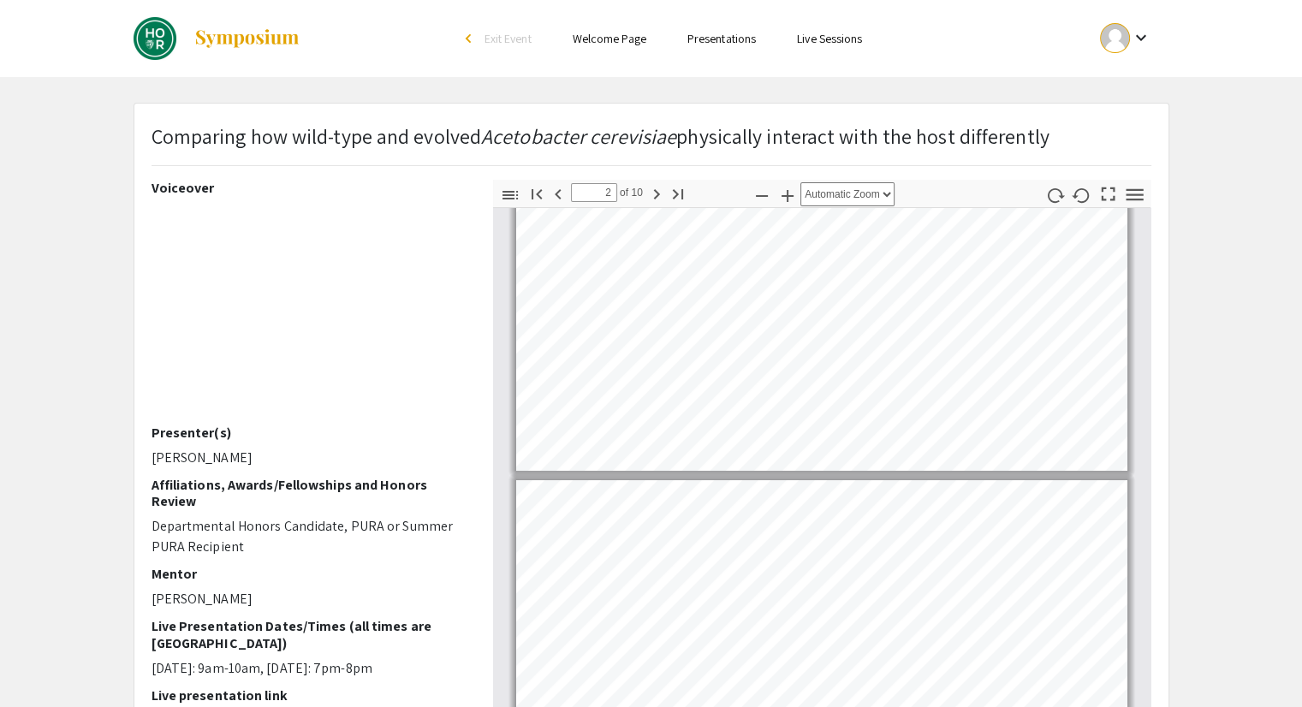
scroll to position [92, 0]
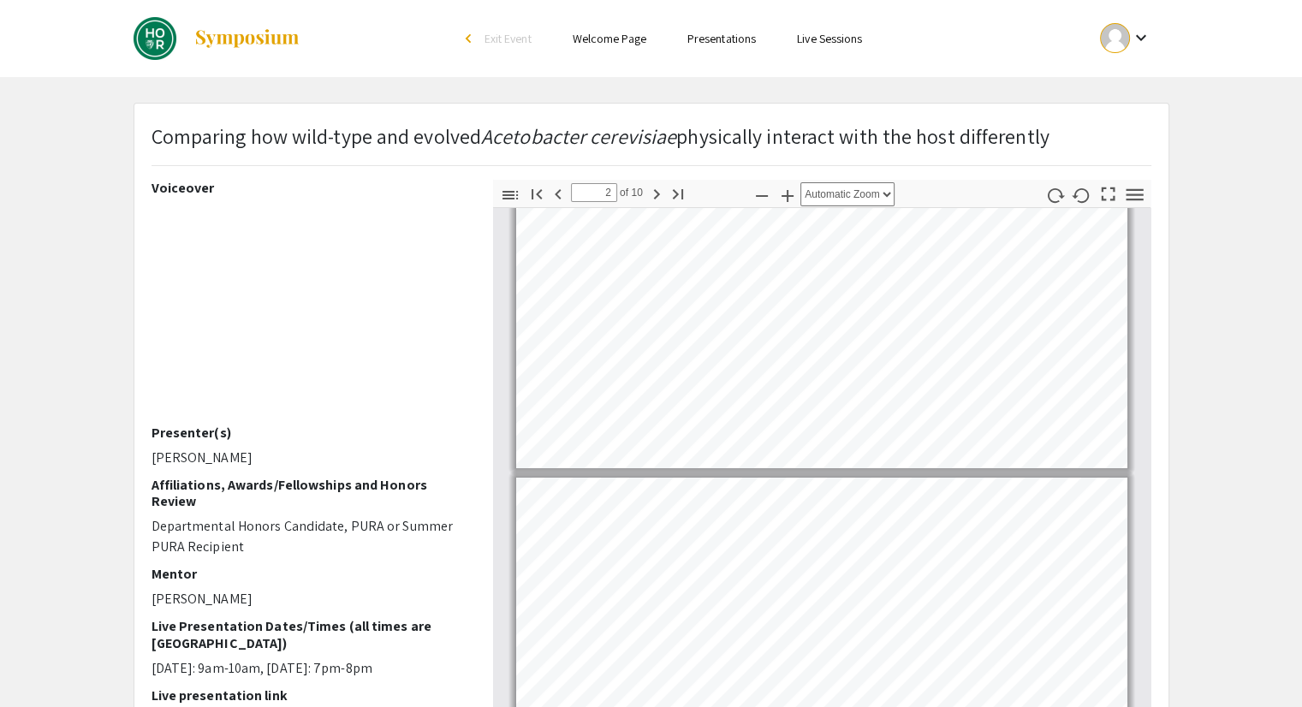
type input "1"
